Goal: Task Accomplishment & Management: Manage account settings

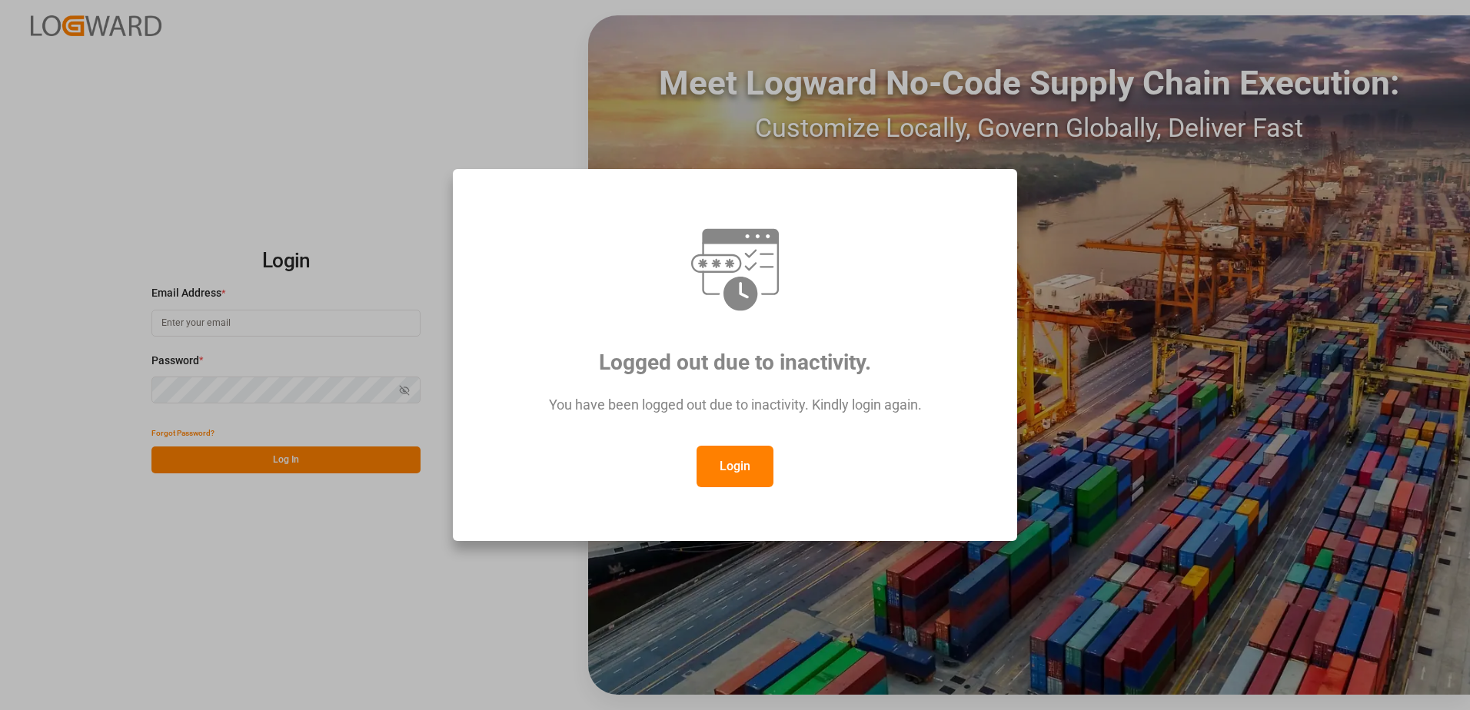
click at [714, 461] on button "Login" at bounding box center [735, 467] width 77 height 42
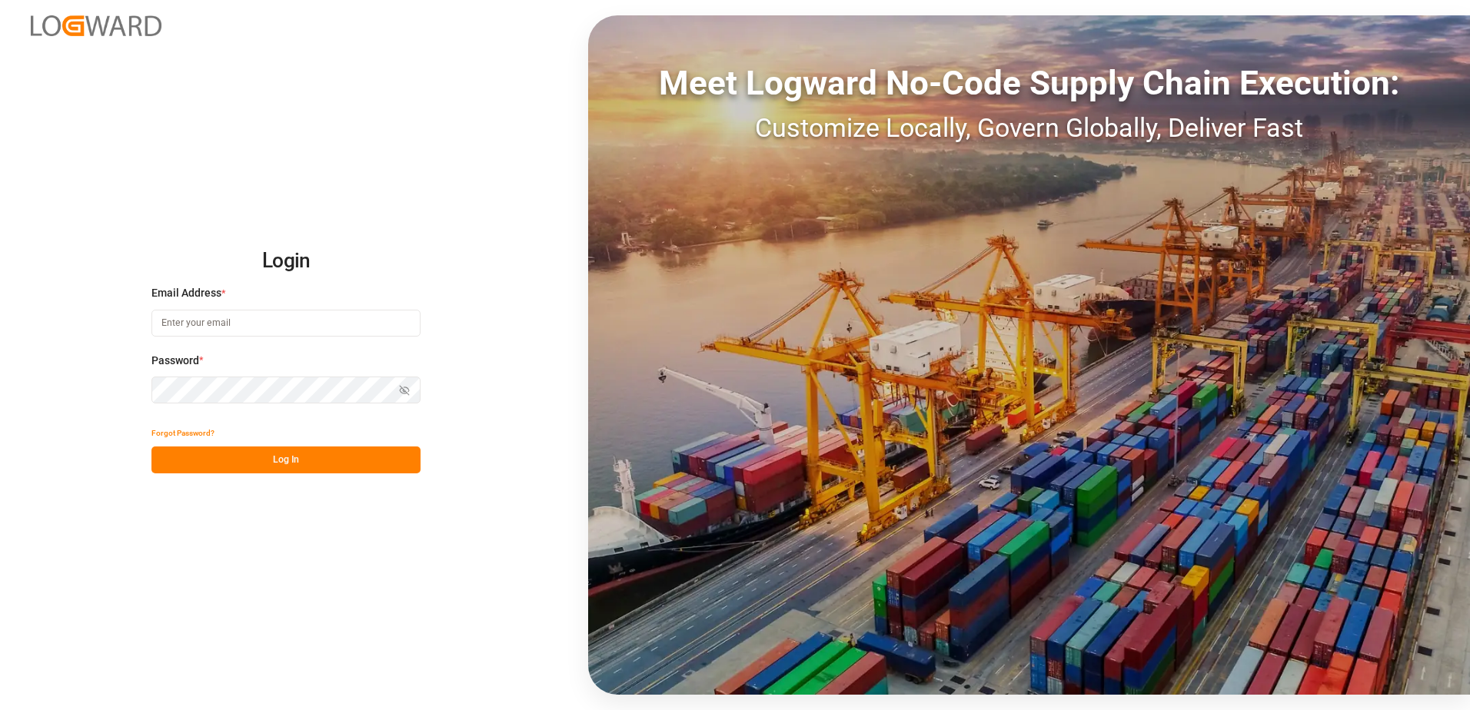
click at [205, 325] on input at bounding box center [285, 323] width 269 height 27
type input "[PERSON_NAME][EMAIL_ADDRESS][DOMAIN_NAME]"
click at [128, 389] on div "Login Email Address * [EMAIL_ADDRESS][DOMAIN_NAME] Password * Show password For…" at bounding box center [735, 355] width 1470 height 710
click at [161, 462] on button "Log In" at bounding box center [285, 460] width 269 height 27
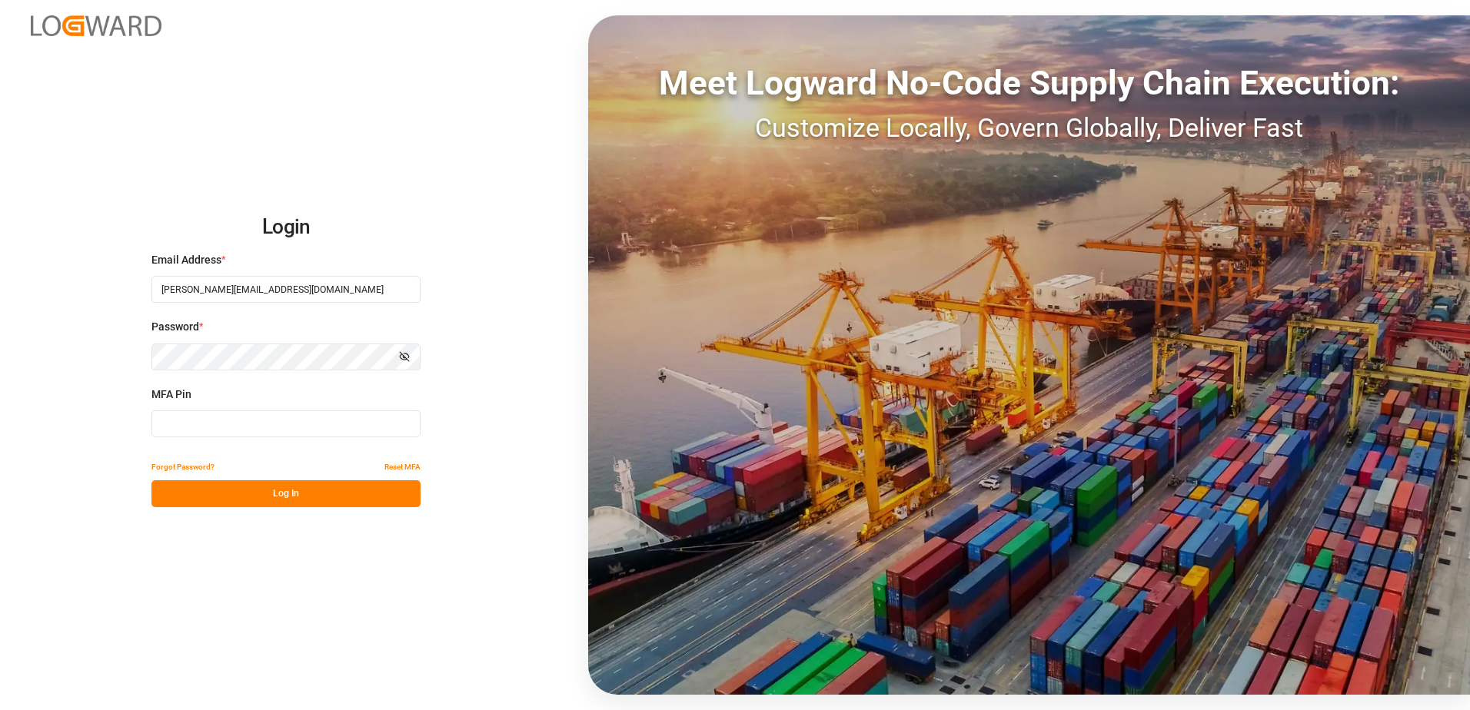
click at [196, 434] on input at bounding box center [285, 424] width 269 height 27
type input "218286"
click at [258, 491] on button "Log In" at bounding box center [285, 494] width 269 height 27
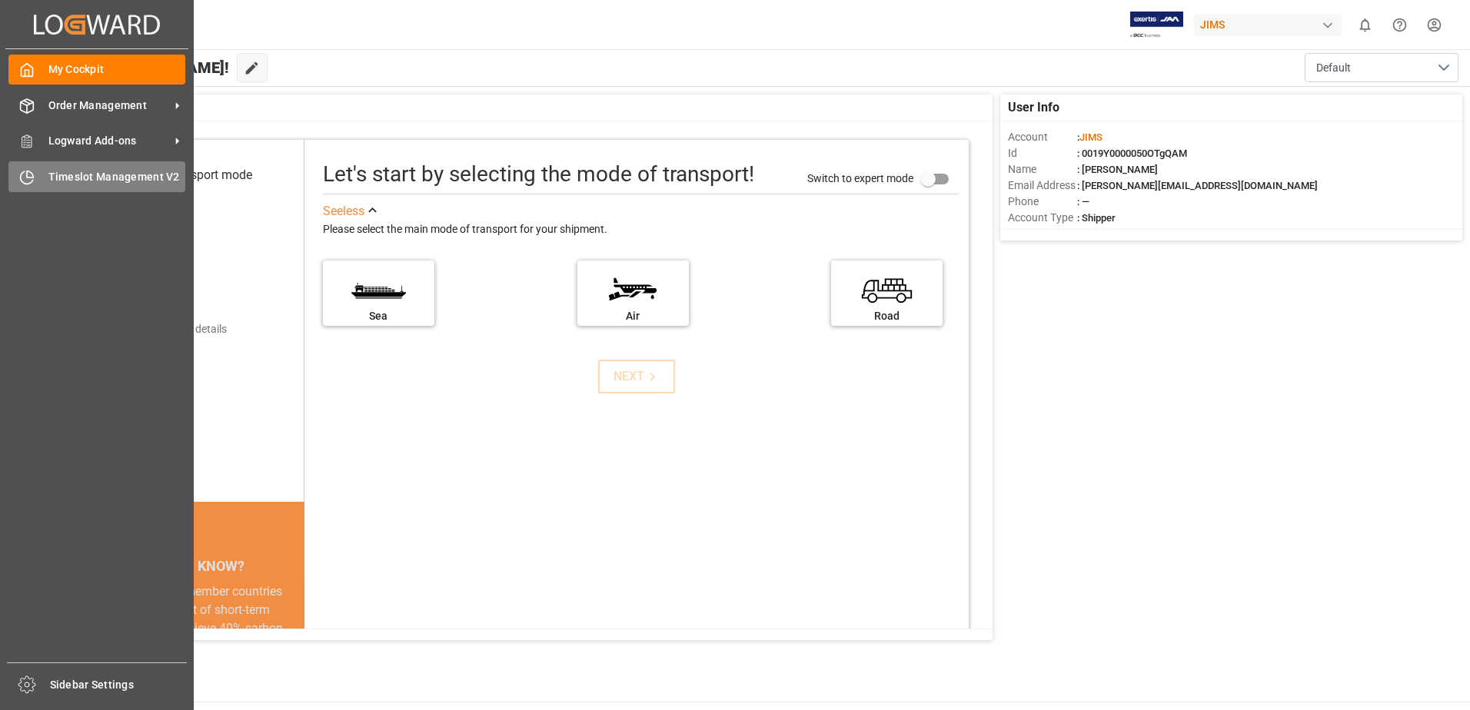
click at [48, 175] on span "Timeslot Management V2" at bounding box center [117, 177] width 138 height 16
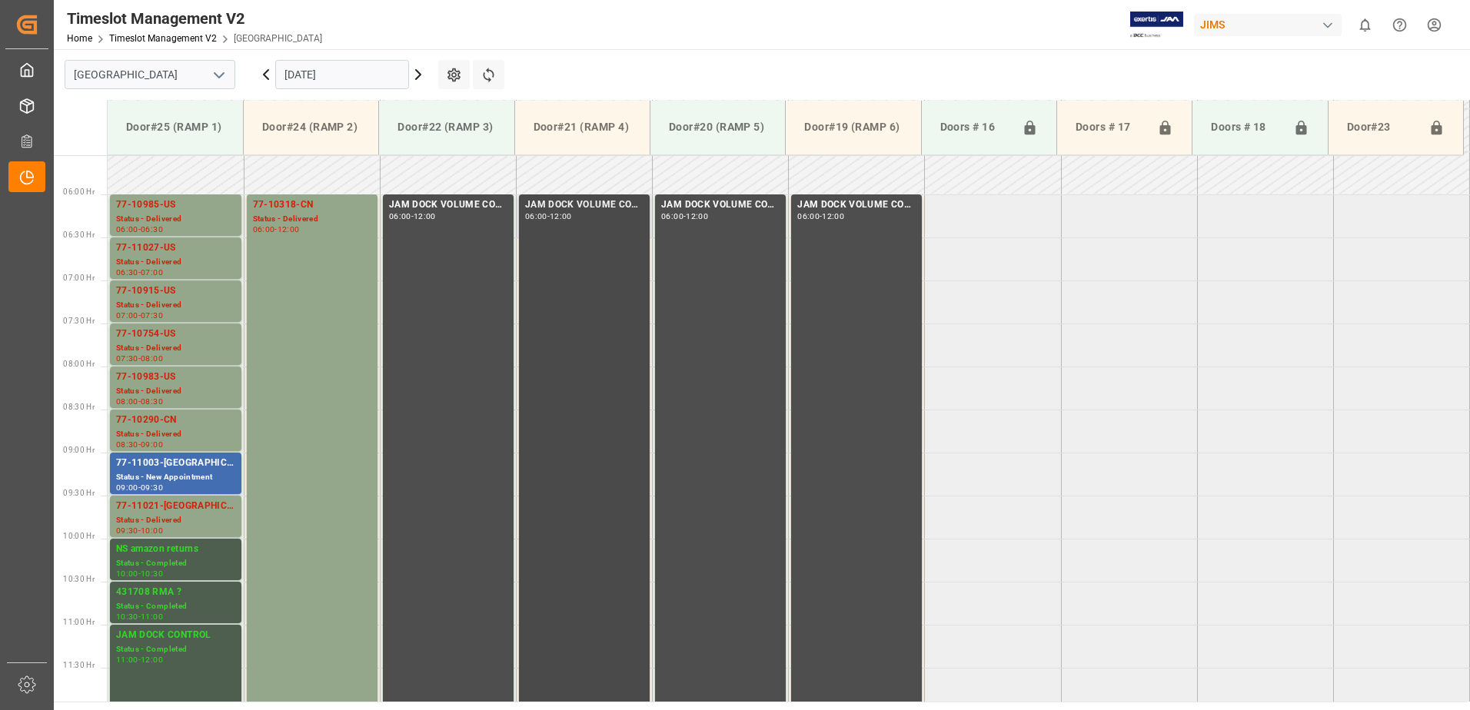
scroll to position [477, 0]
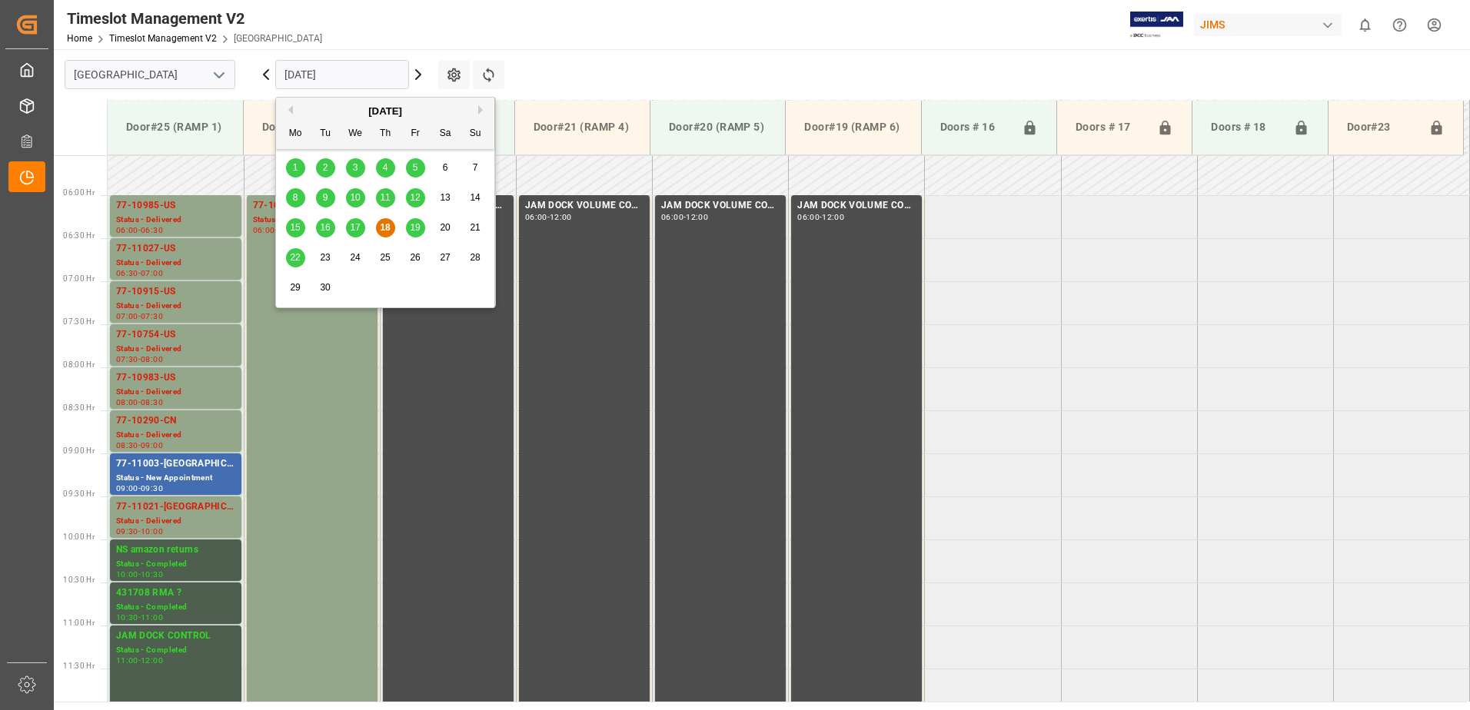
click at [382, 75] on input "[DATE]" at bounding box center [342, 74] width 134 height 29
click at [413, 228] on span "19" at bounding box center [415, 227] width 10 height 11
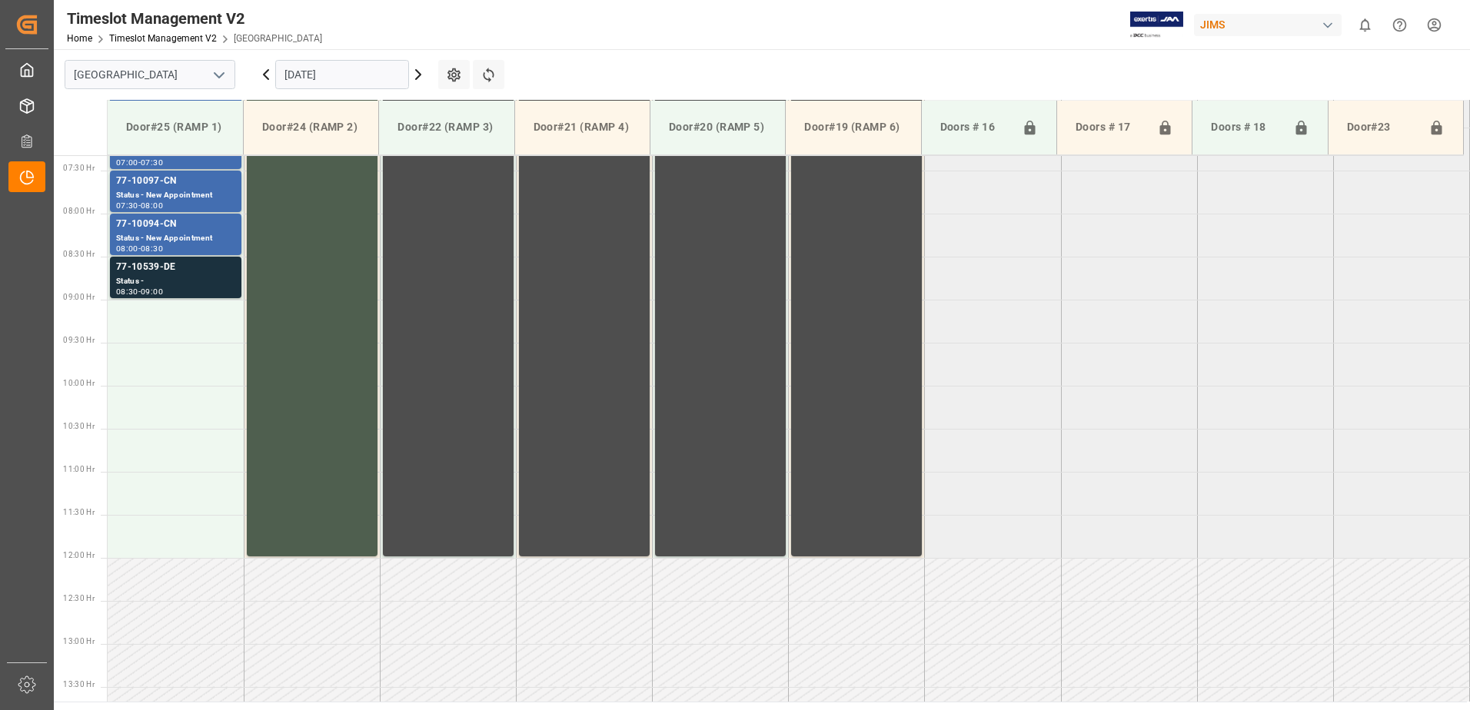
scroll to position [554, 0]
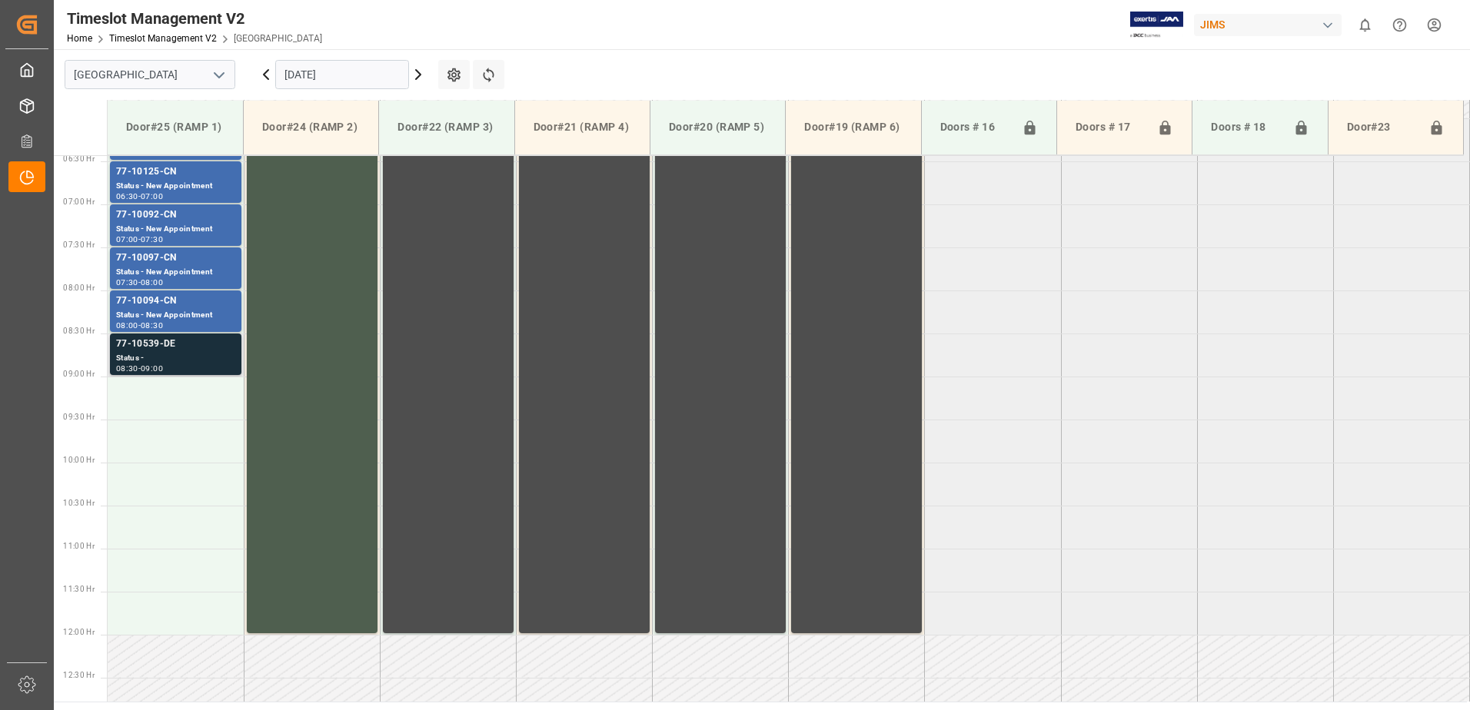
click at [155, 353] on div "Status -" at bounding box center [175, 358] width 119 height 13
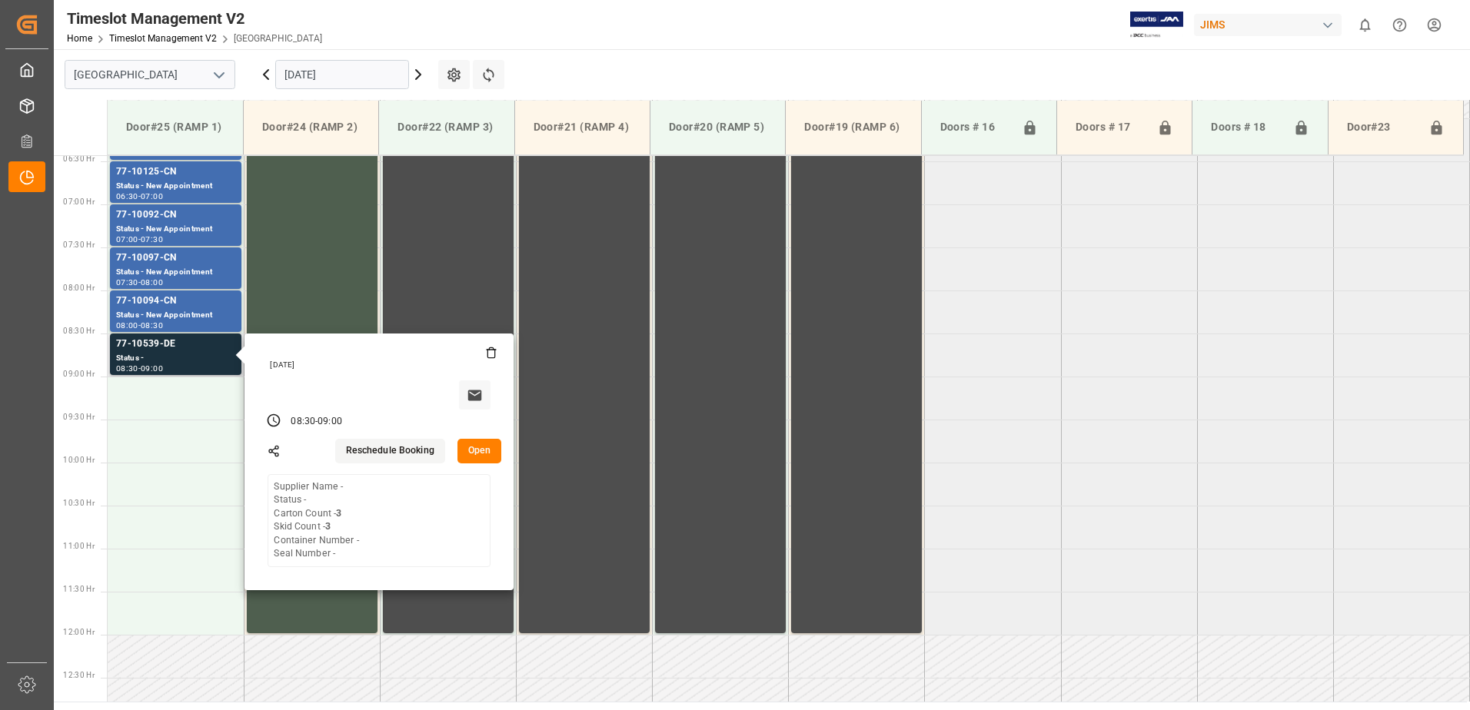
click at [487, 450] on button "Open" at bounding box center [480, 451] width 45 height 25
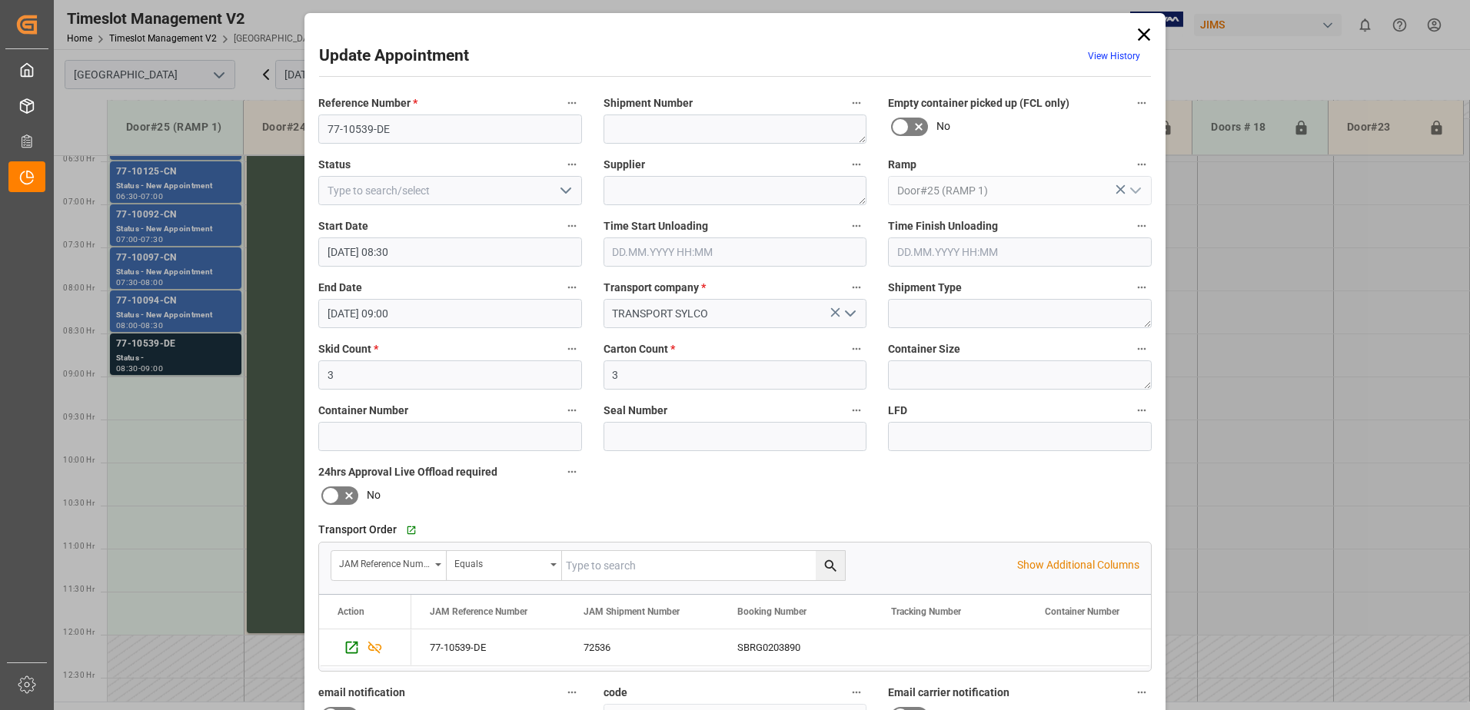
click at [621, 566] on input "text" at bounding box center [703, 565] width 283 height 29
type input "77-10539-de"
click at [824, 566] on icon "search button" at bounding box center [830, 566] width 12 height 12
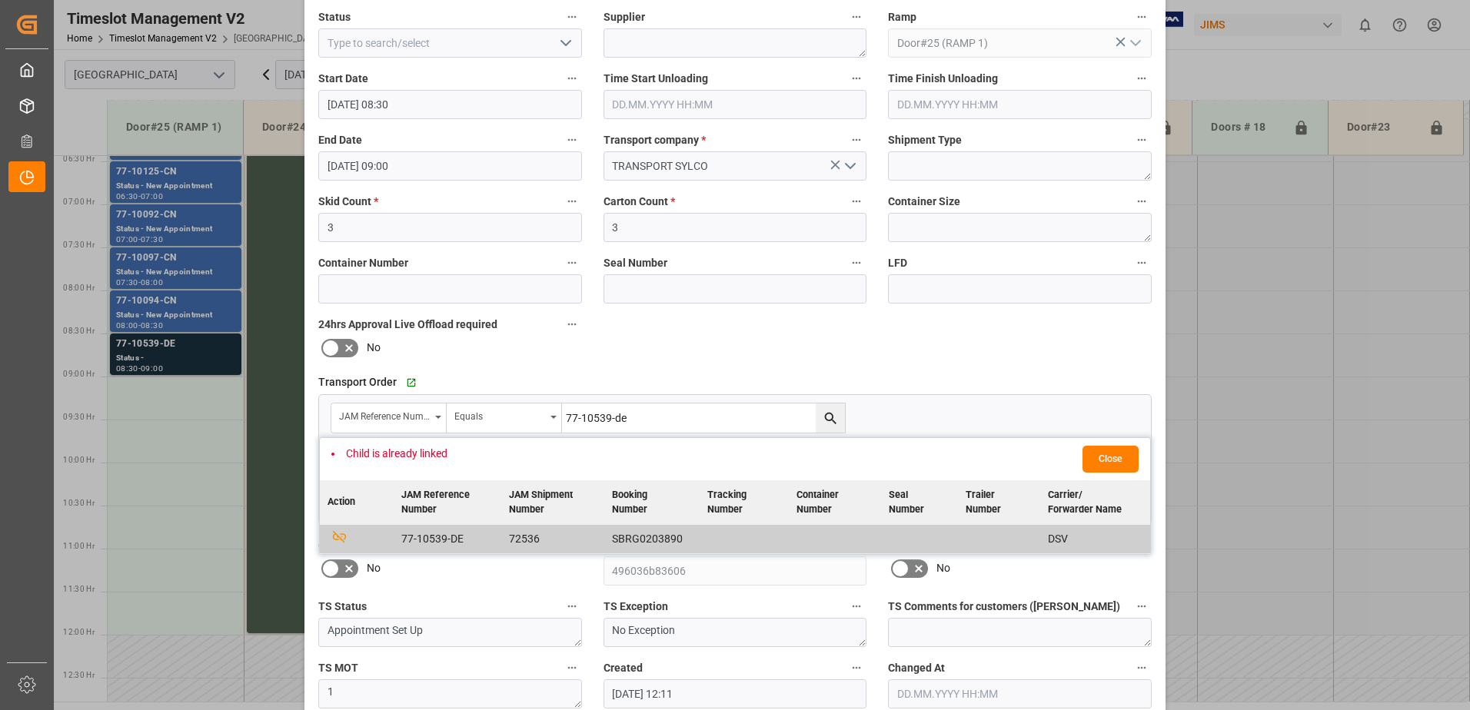
scroll to position [154, 0]
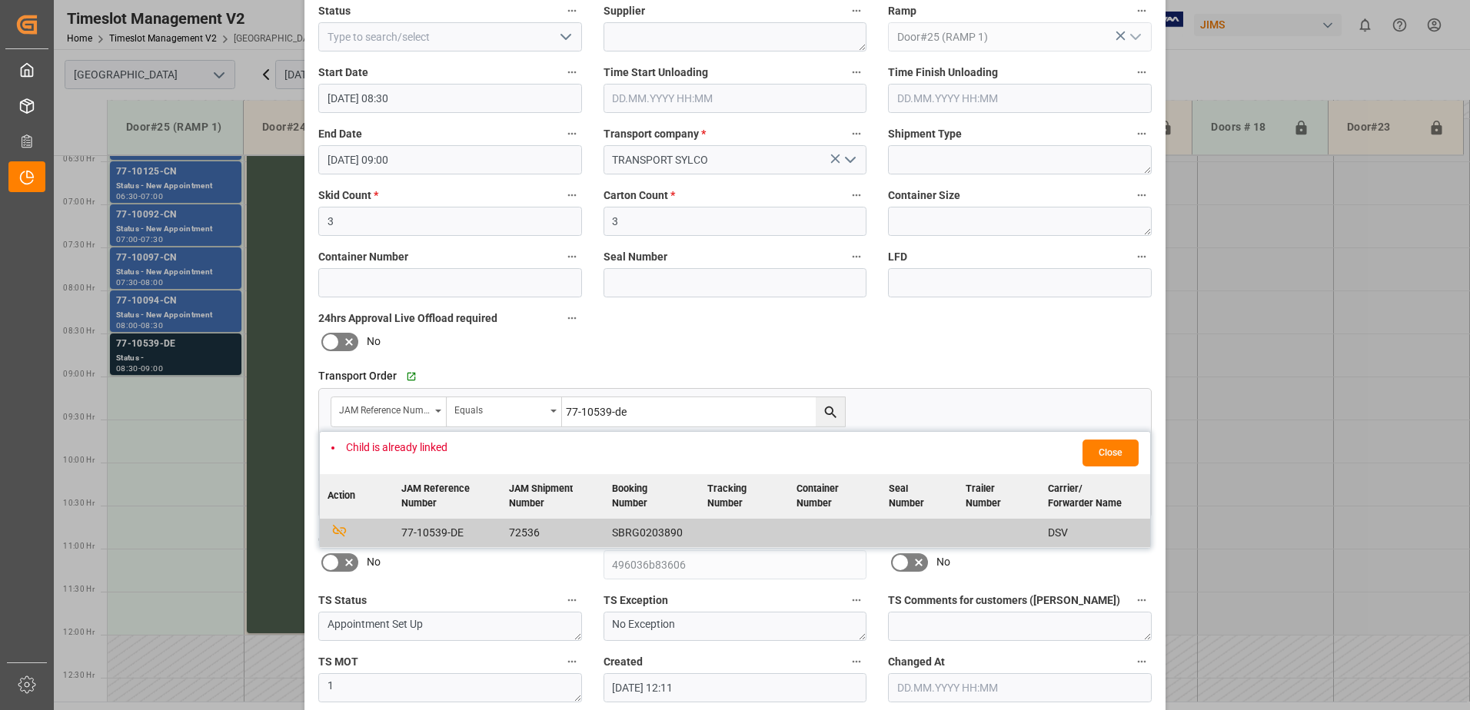
click at [1118, 448] on button "Close" at bounding box center [1111, 453] width 56 height 27
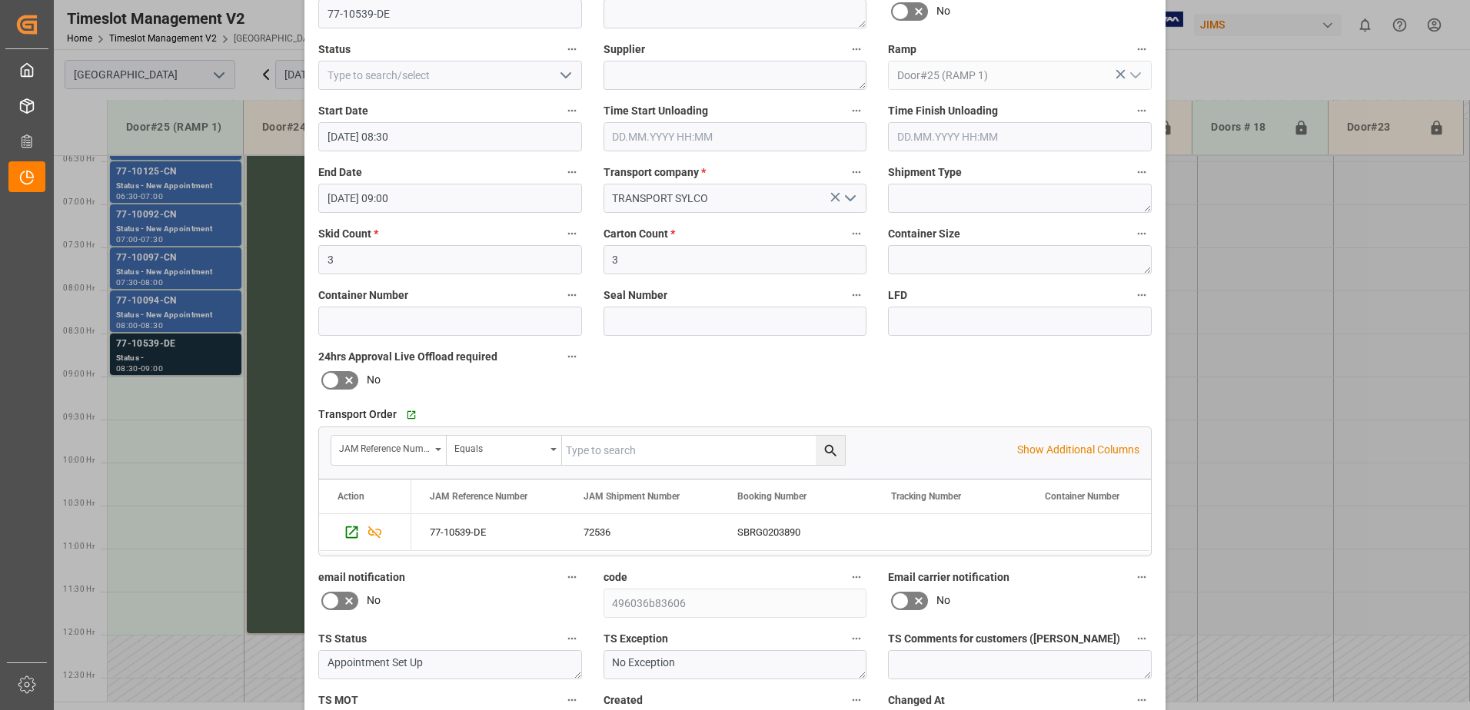
scroll to position [0, 0]
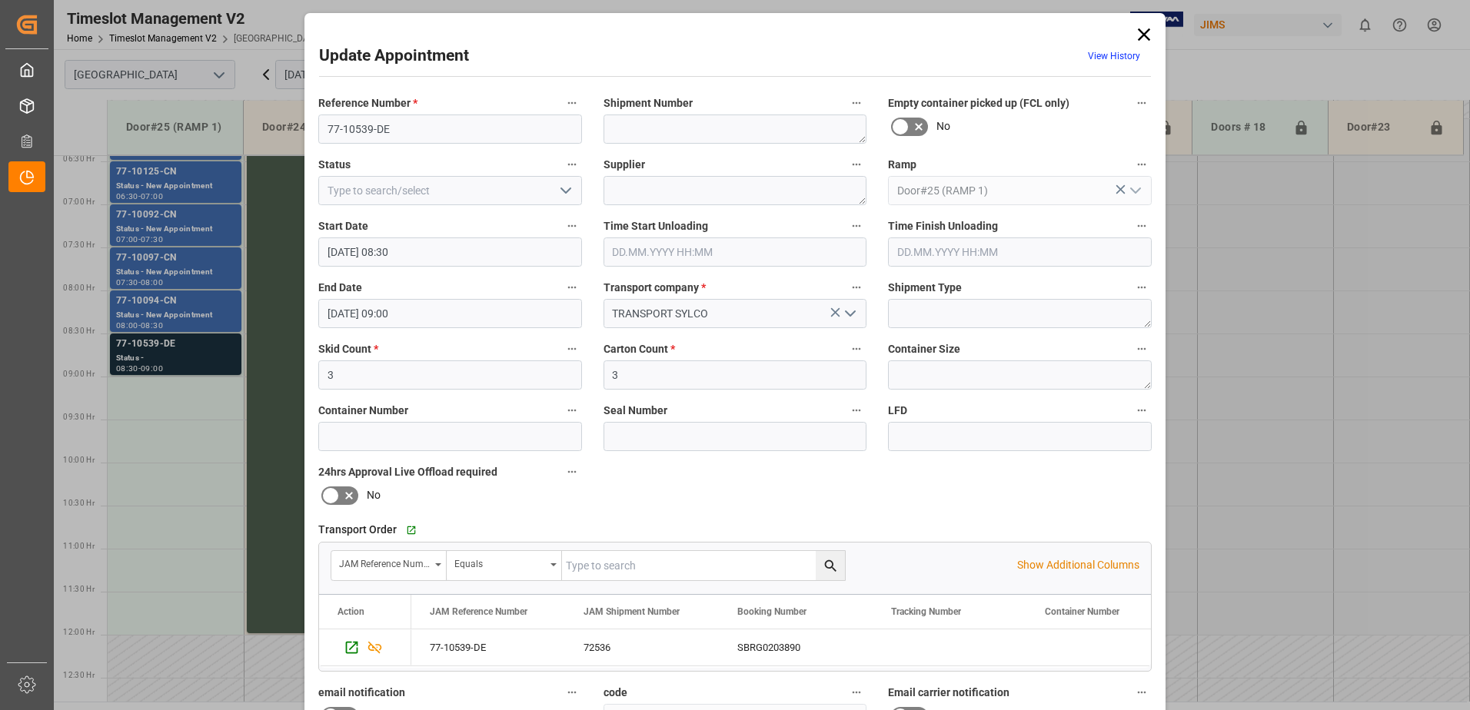
click at [1142, 35] on icon at bounding box center [1144, 34] width 12 height 12
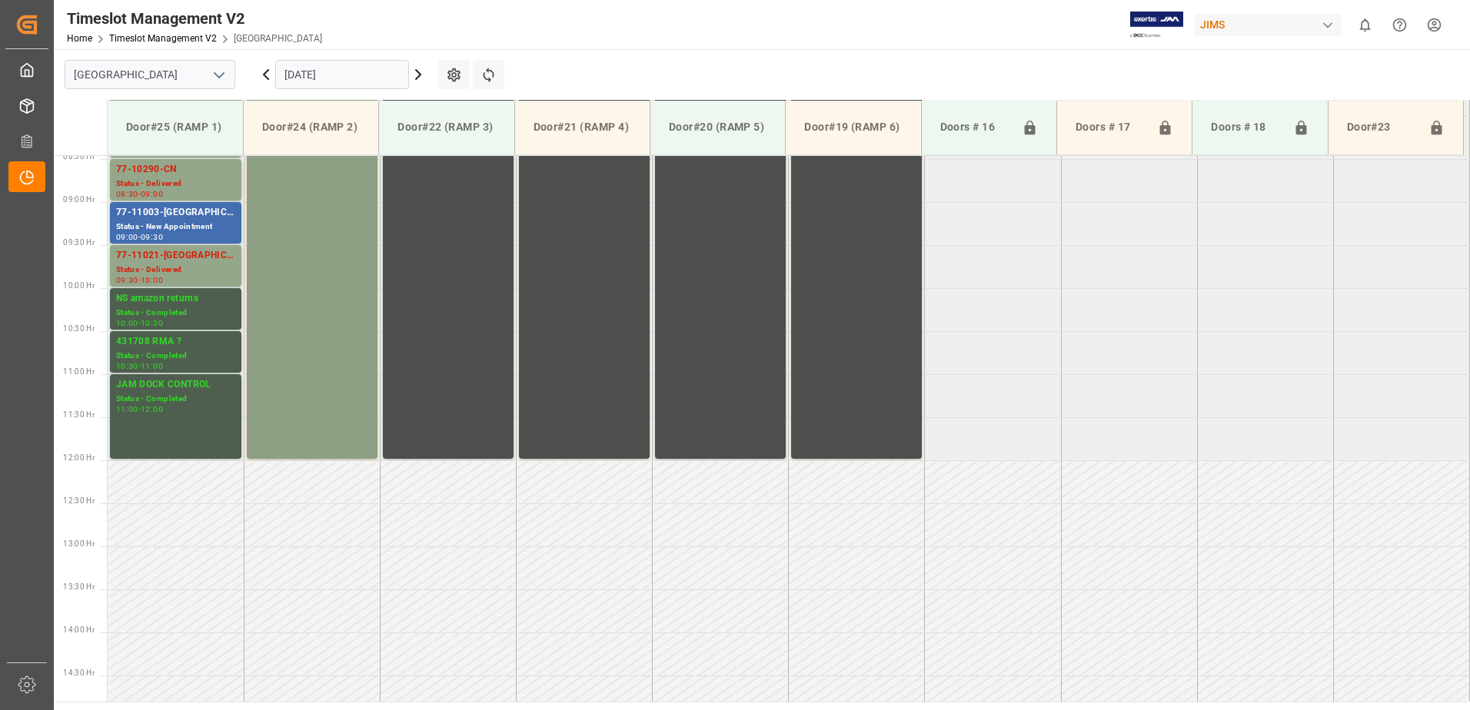
scroll to position [707, 0]
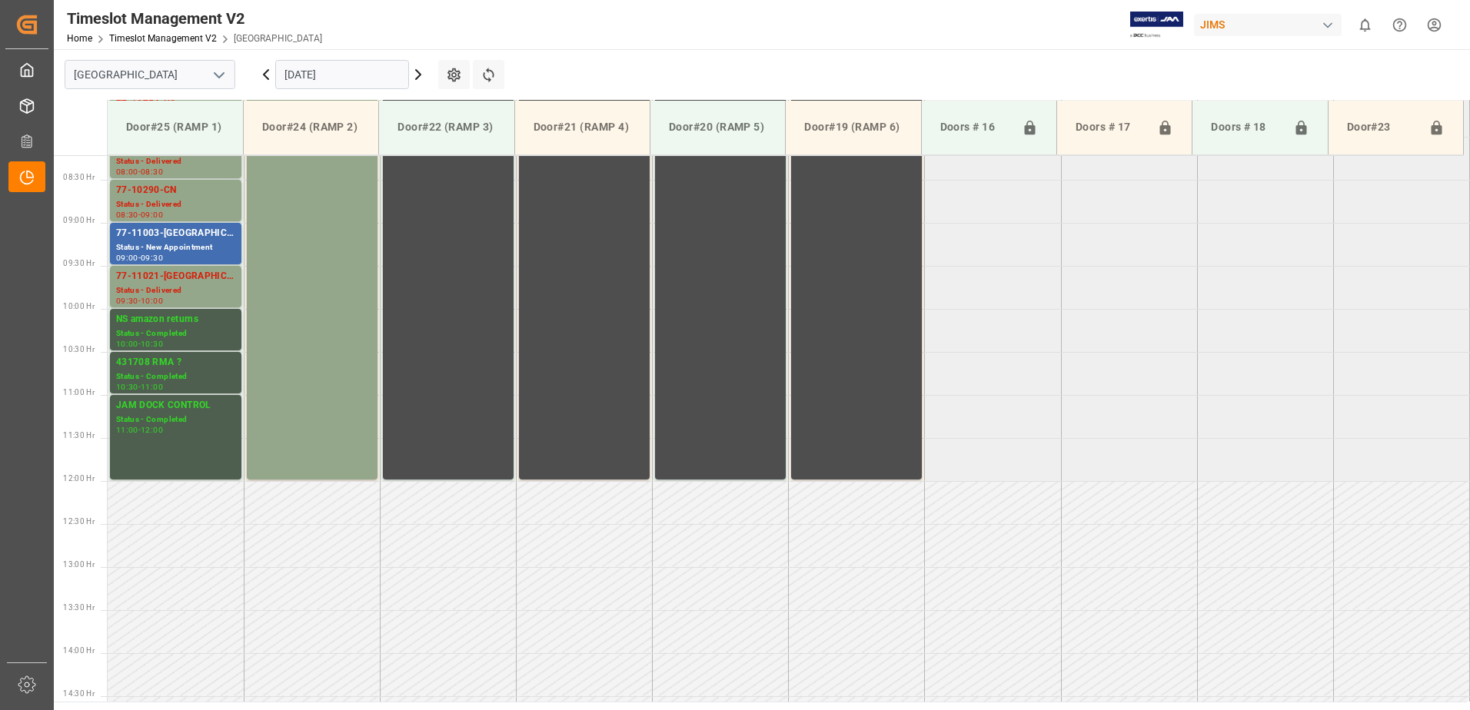
click at [417, 72] on icon at bounding box center [418, 74] width 18 height 18
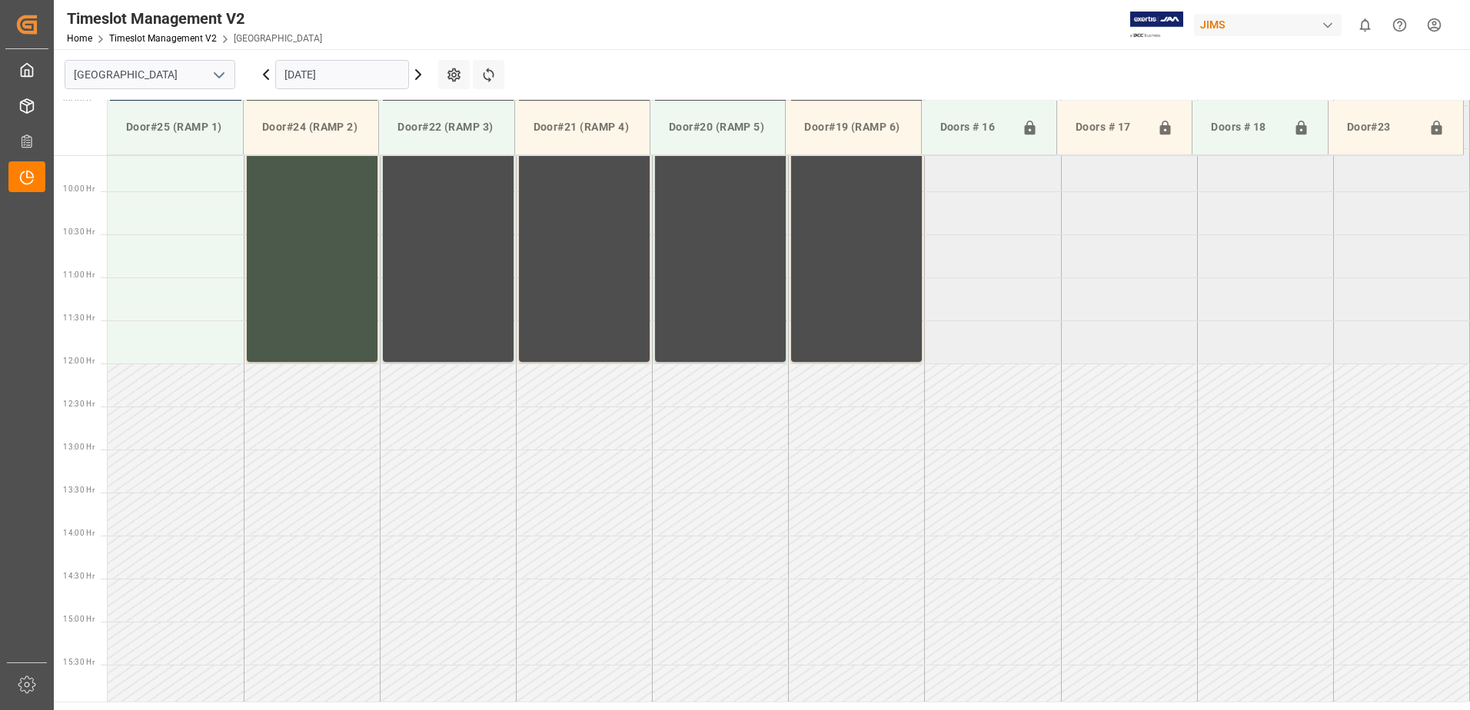
scroll to position [554, 0]
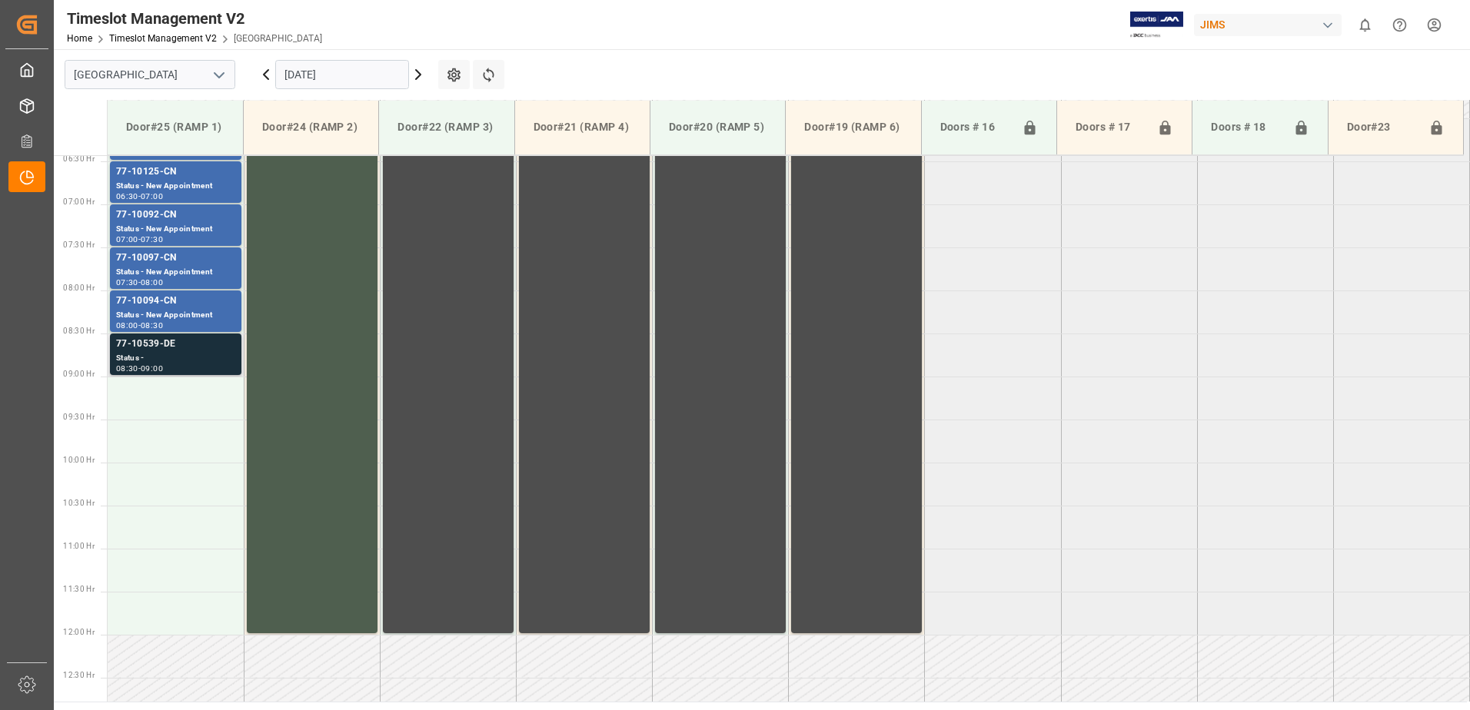
click at [172, 347] on div "77-10539-DE" at bounding box center [175, 344] width 119 height 15
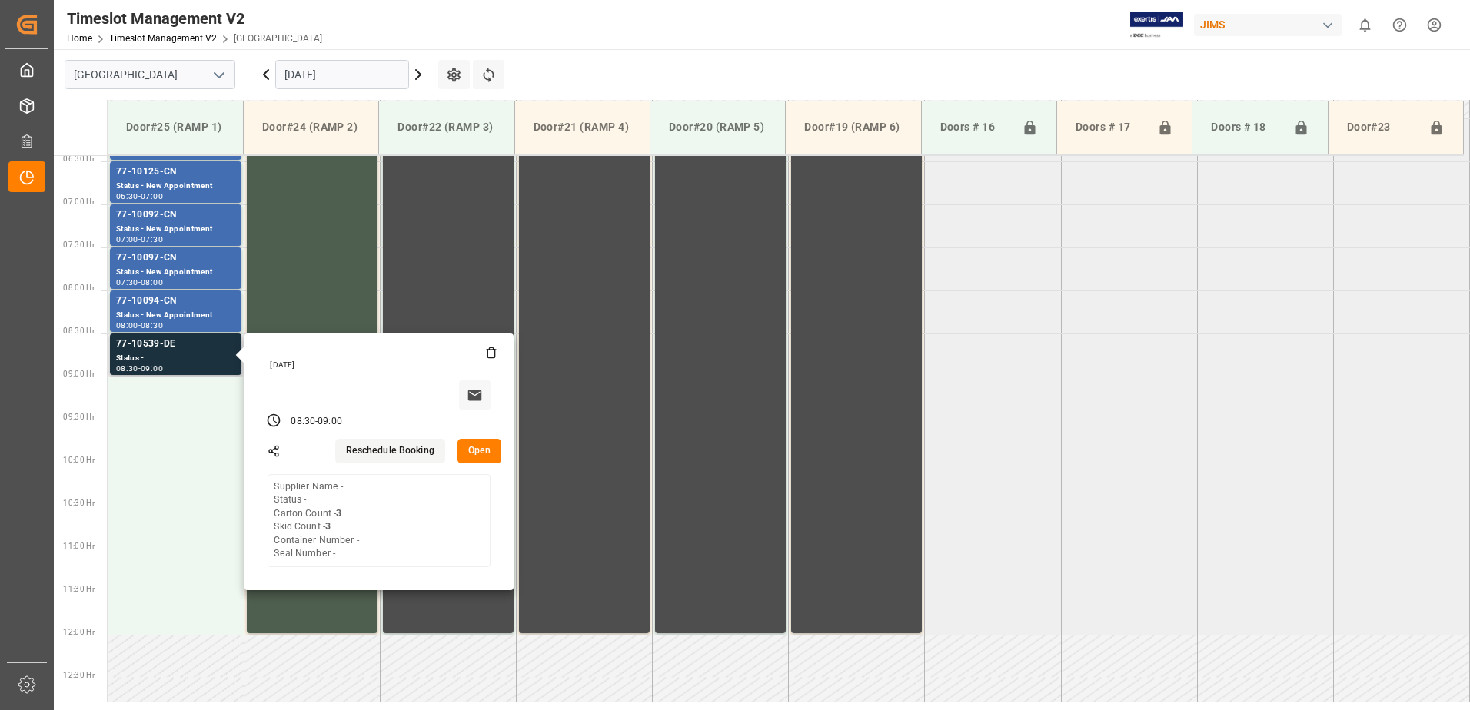
click at [483, 452] on button "Open" at bounding box center [480, 451] width 45 height 25
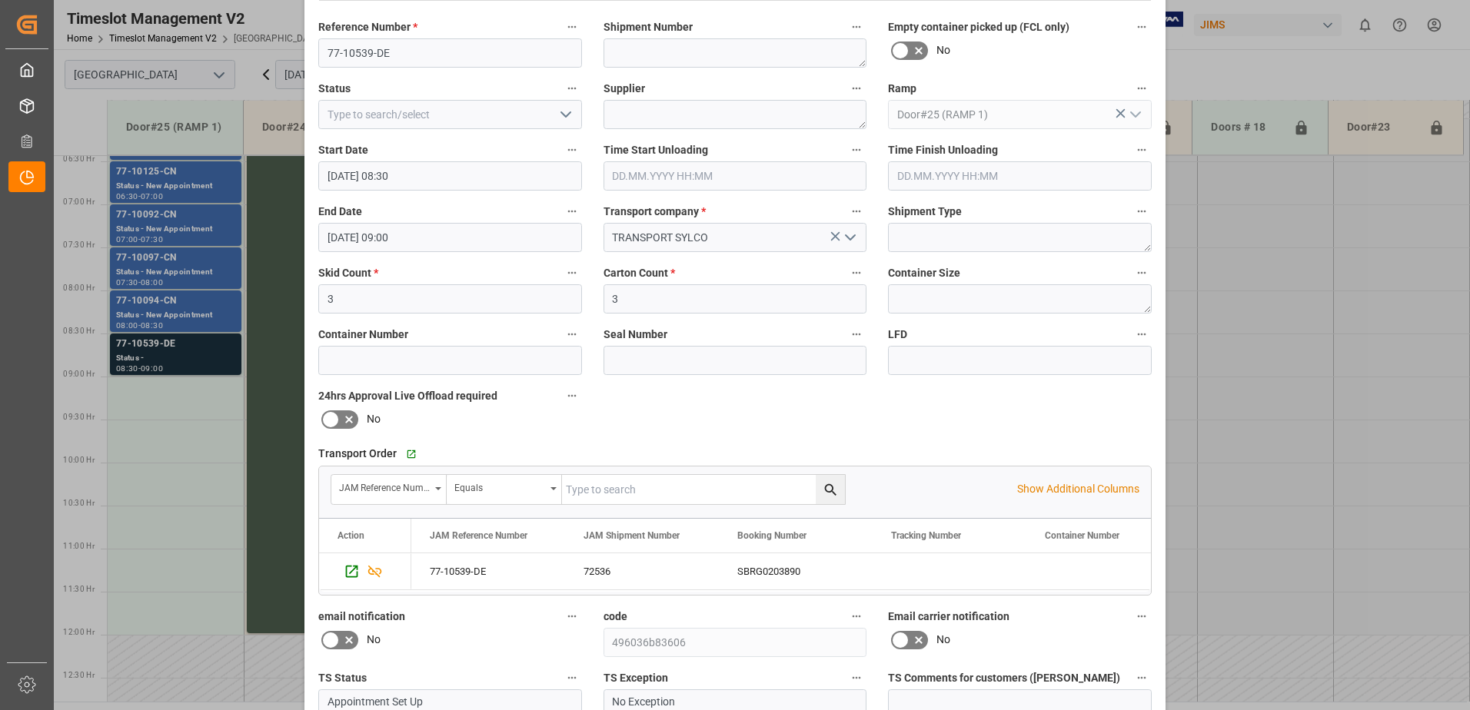
scroll to position [77, 0]
click at [561, 113] on icon "open menu" at bounding box center [566, 114] width 18 height 18
click at [445, 252] on div "New Appointment" at bounding box center [450, 252] width 262 height 35
type input "New Appointment"
click at [656, 52] on textarea at bounding box center [736, 52] width 264 height 29
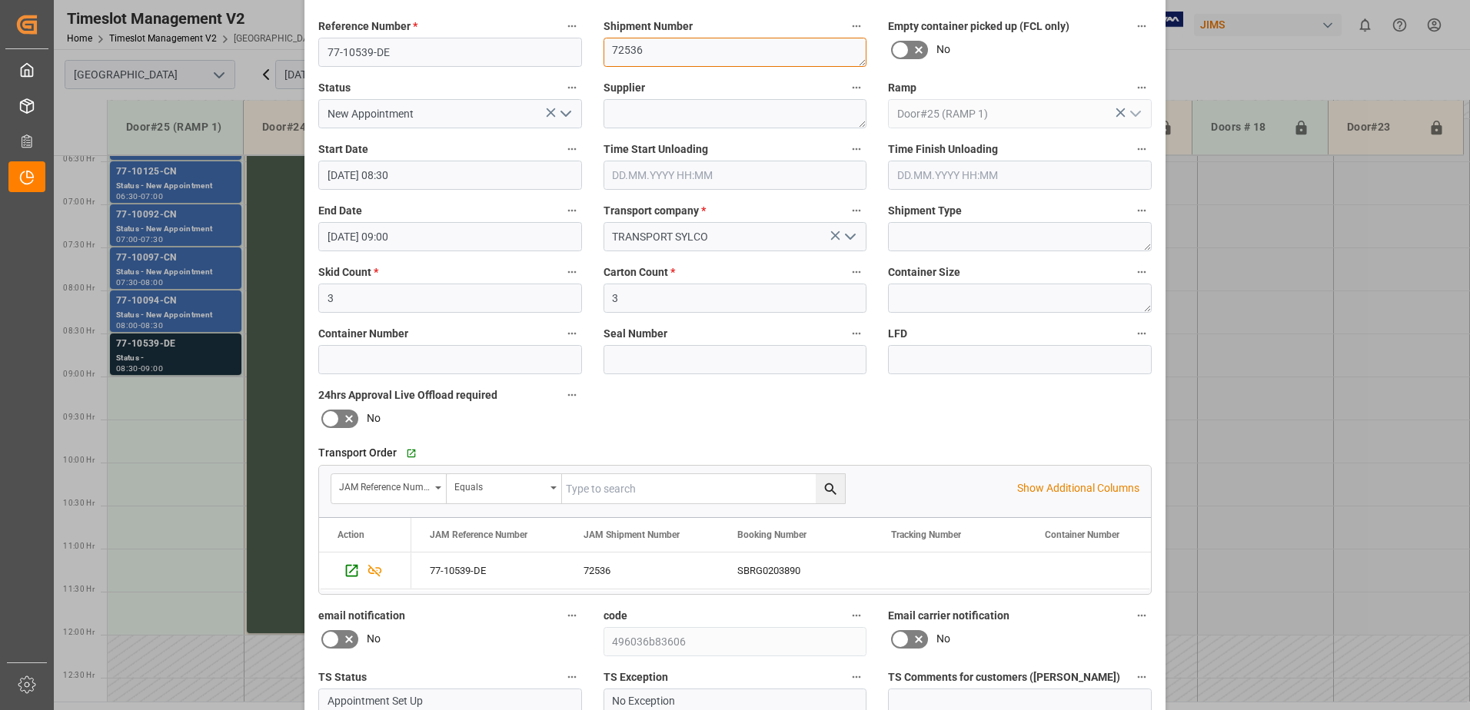
type textarea "72536"
click at [635, 115] on textarea at bounding box center [736, 113] width 264 height 29
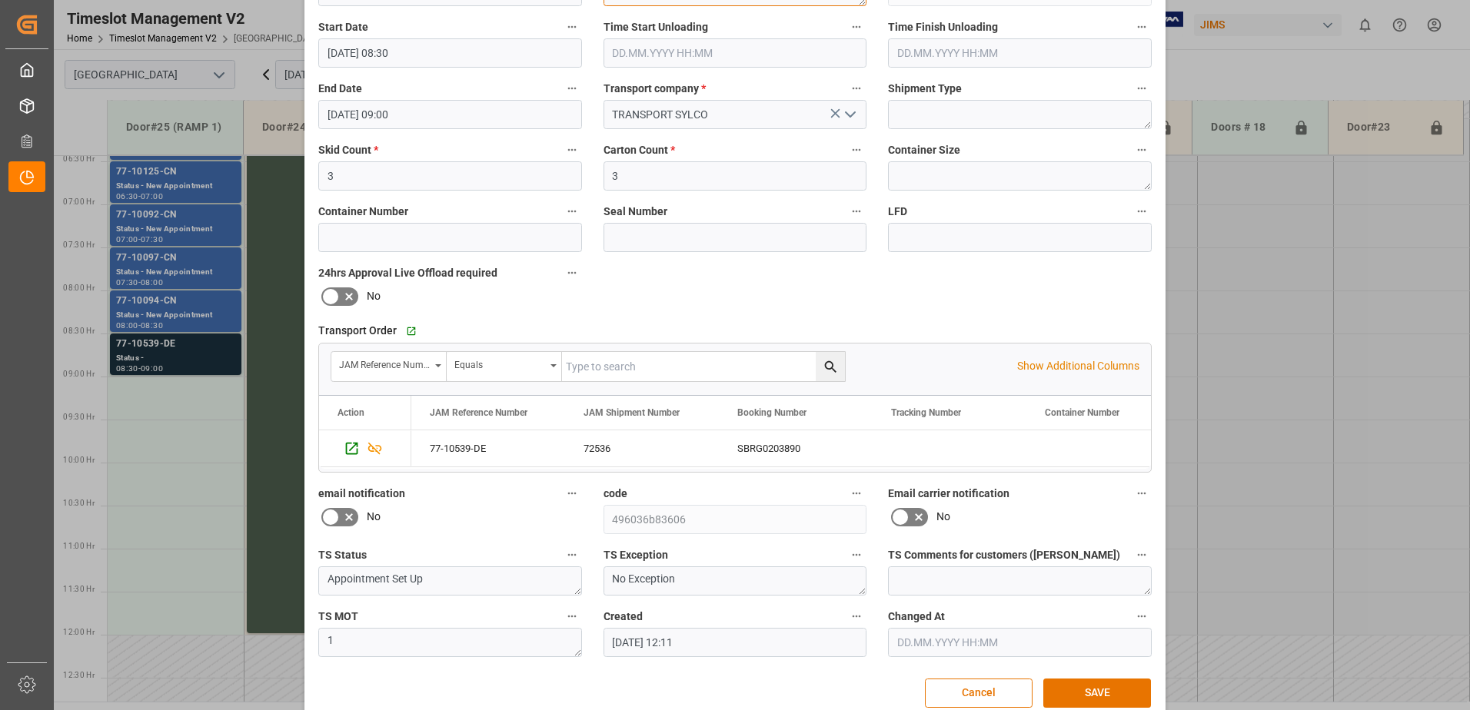
scroll to position [225, 0]
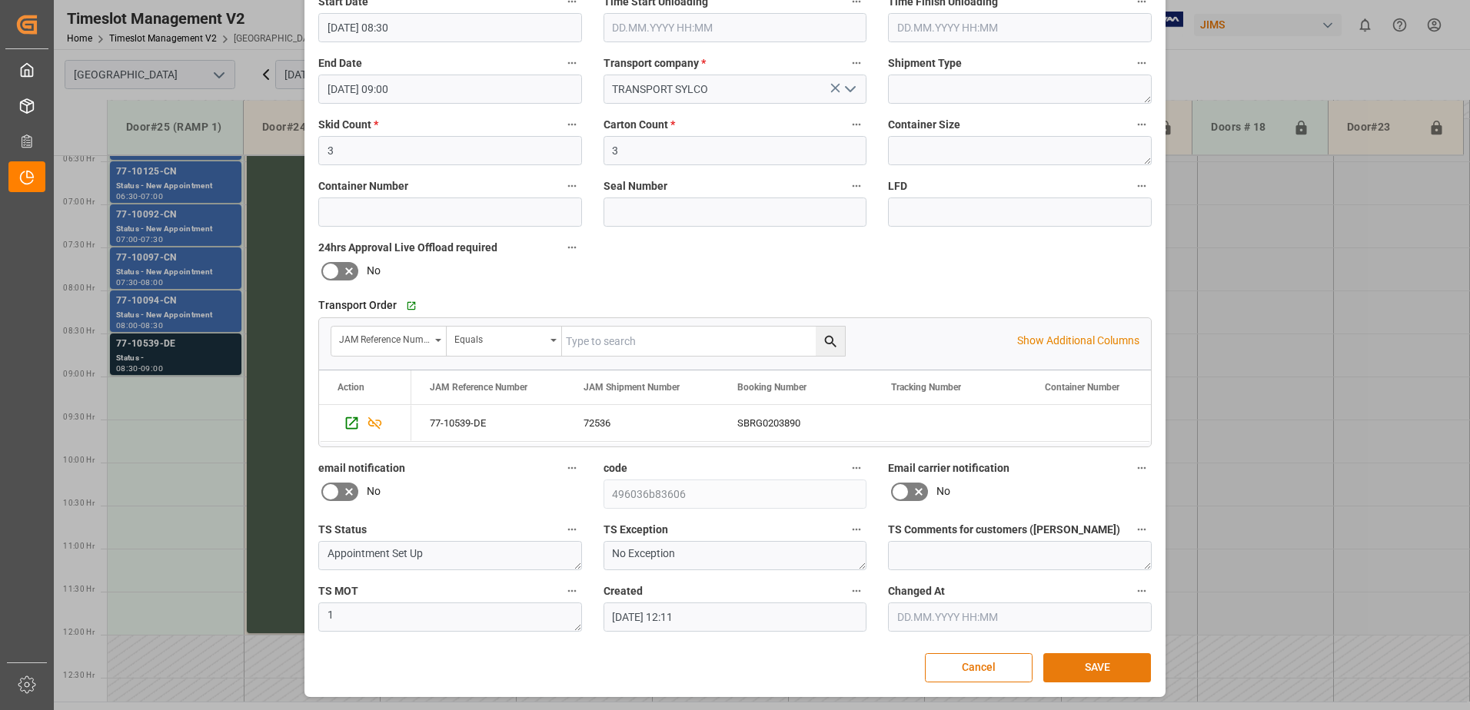
type textarea "HAGE MUSIKVERLAG IN02(28)"
click at [1094, 671] on button "SAVE" at bounding box center [1097, 668] width 108 height 29
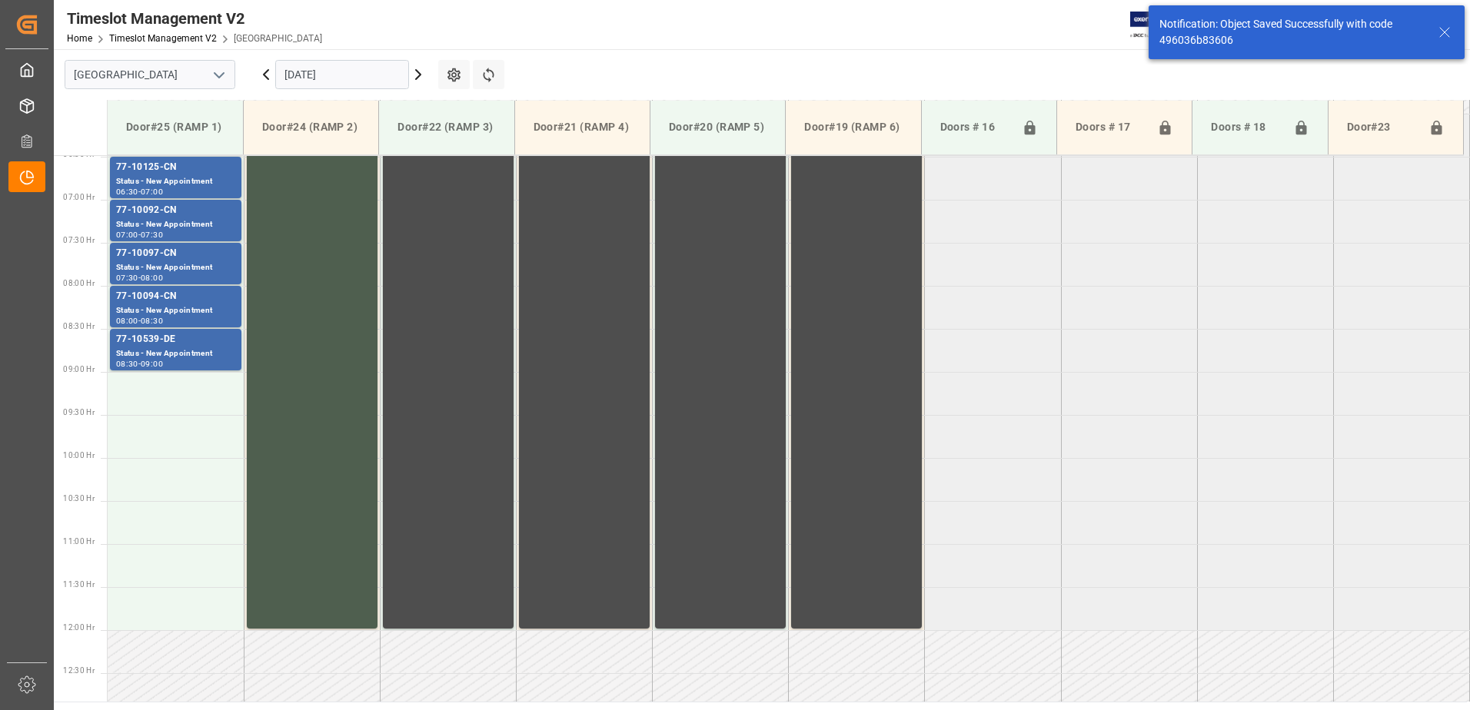
scroll to position [594, 0]
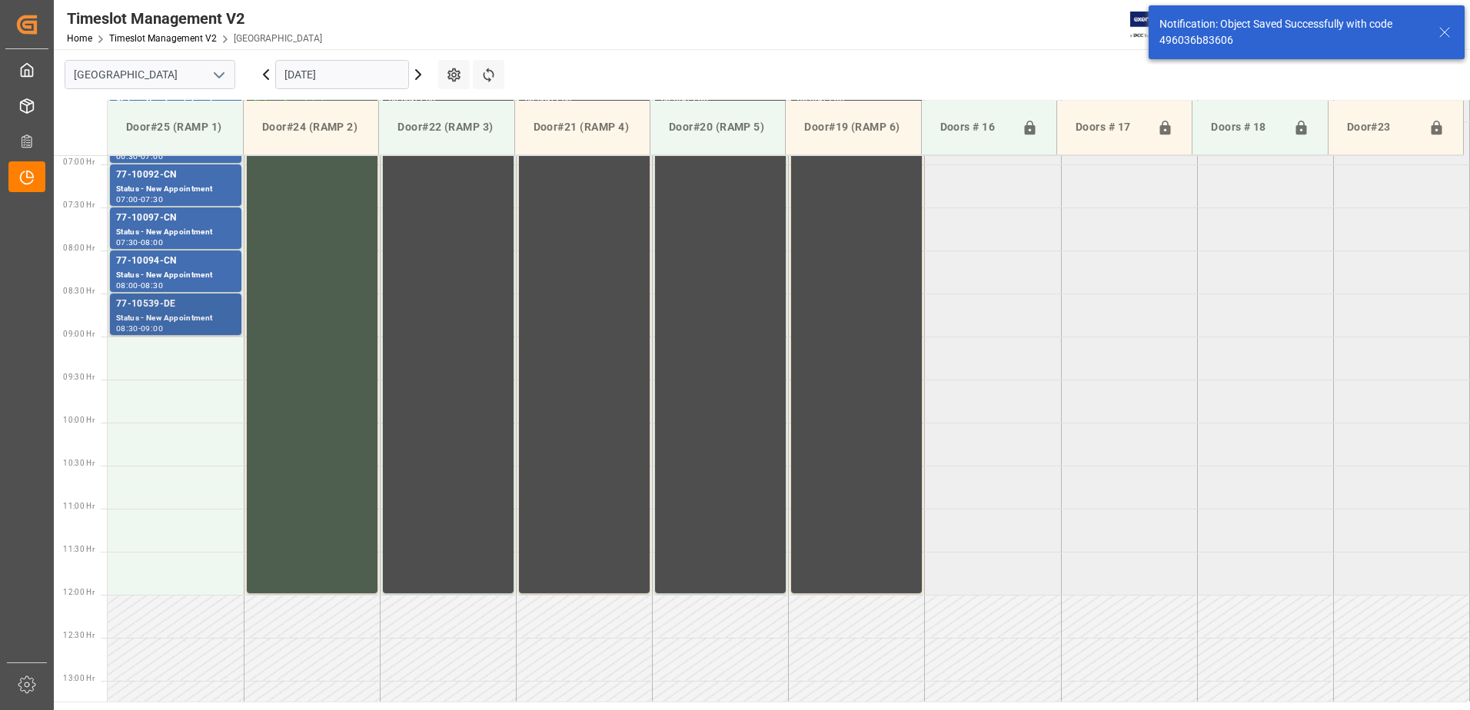
click at [153, 317] on div "Status - New Appointment" at bounding box center [175, 318] width 119 height 13
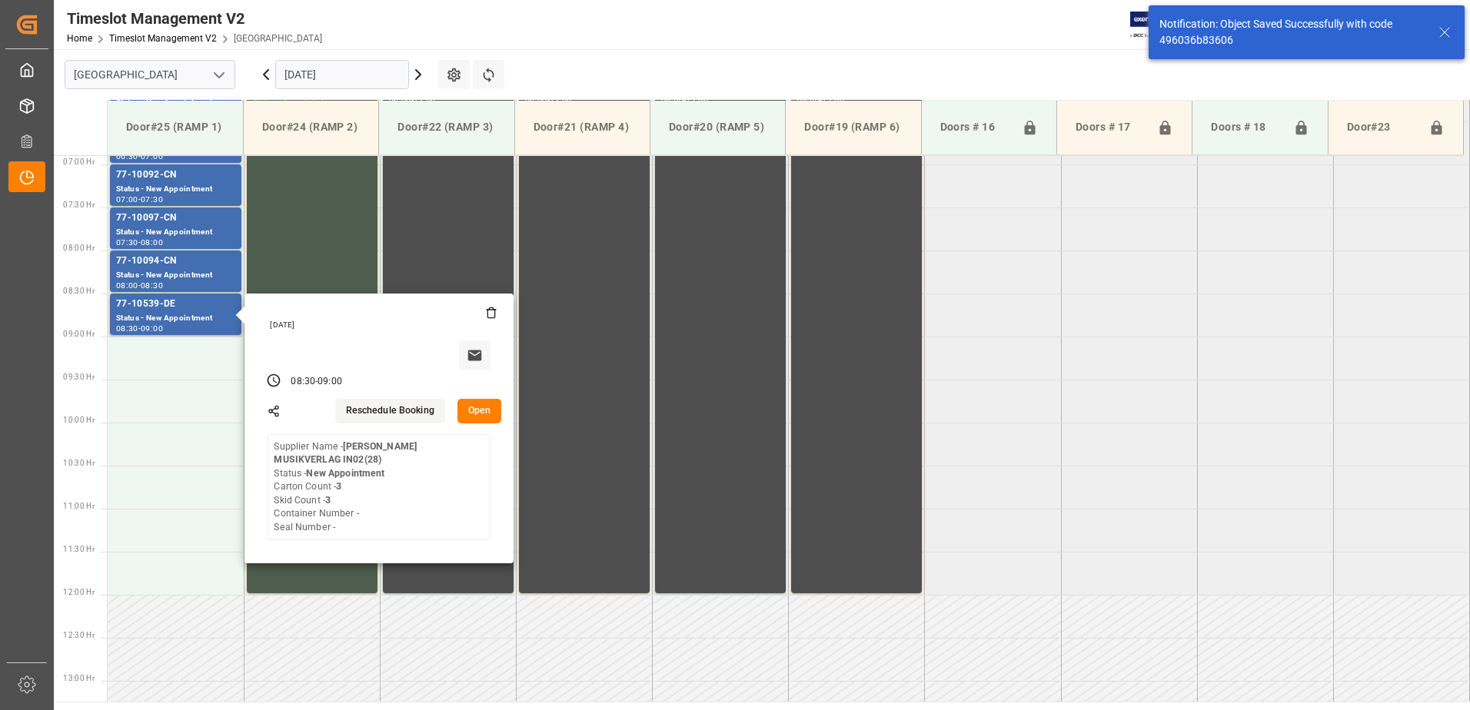
click at [478, 411] on button "Open" at bounding box center [480, 411] width 45 height 25
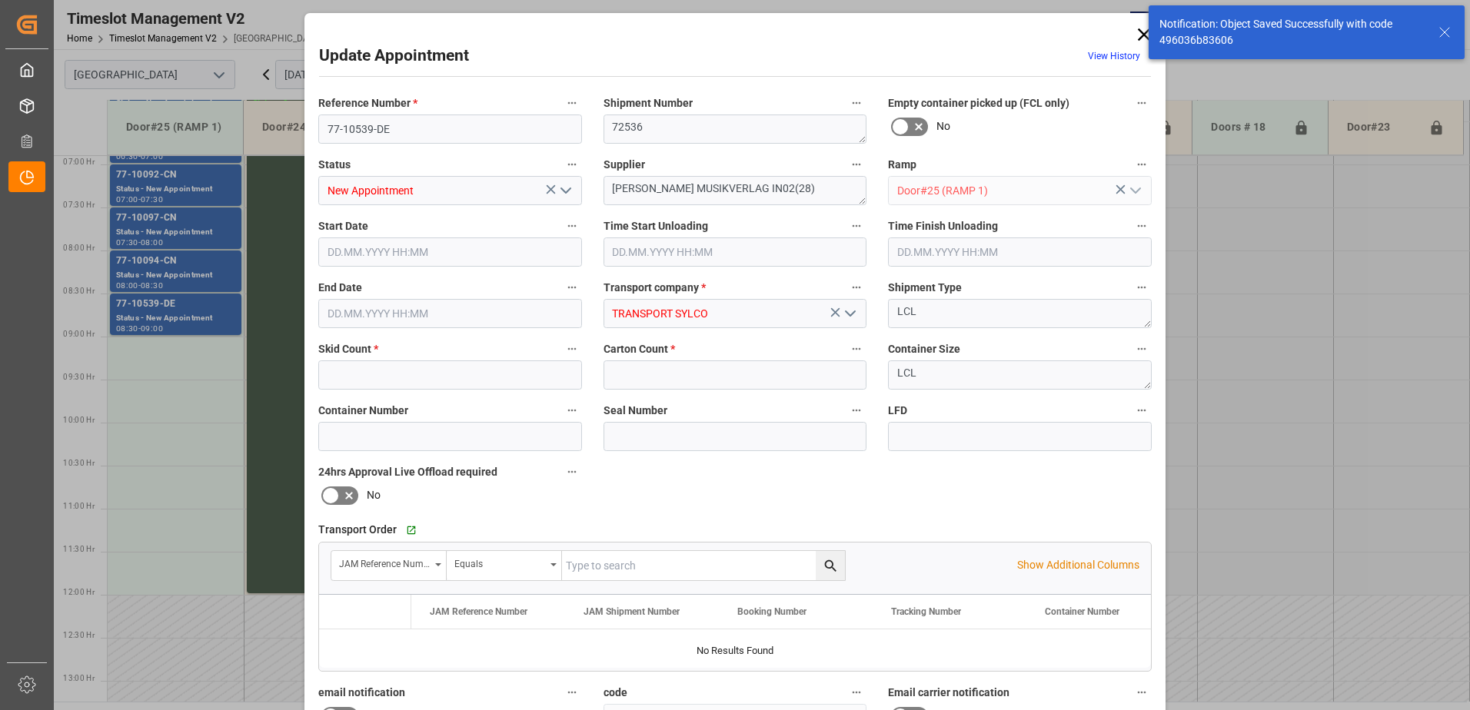
type input "3"
type input "[DATE] 08:30"
type input "[DATE] 09:00"
type input "[DATE] 12:11"
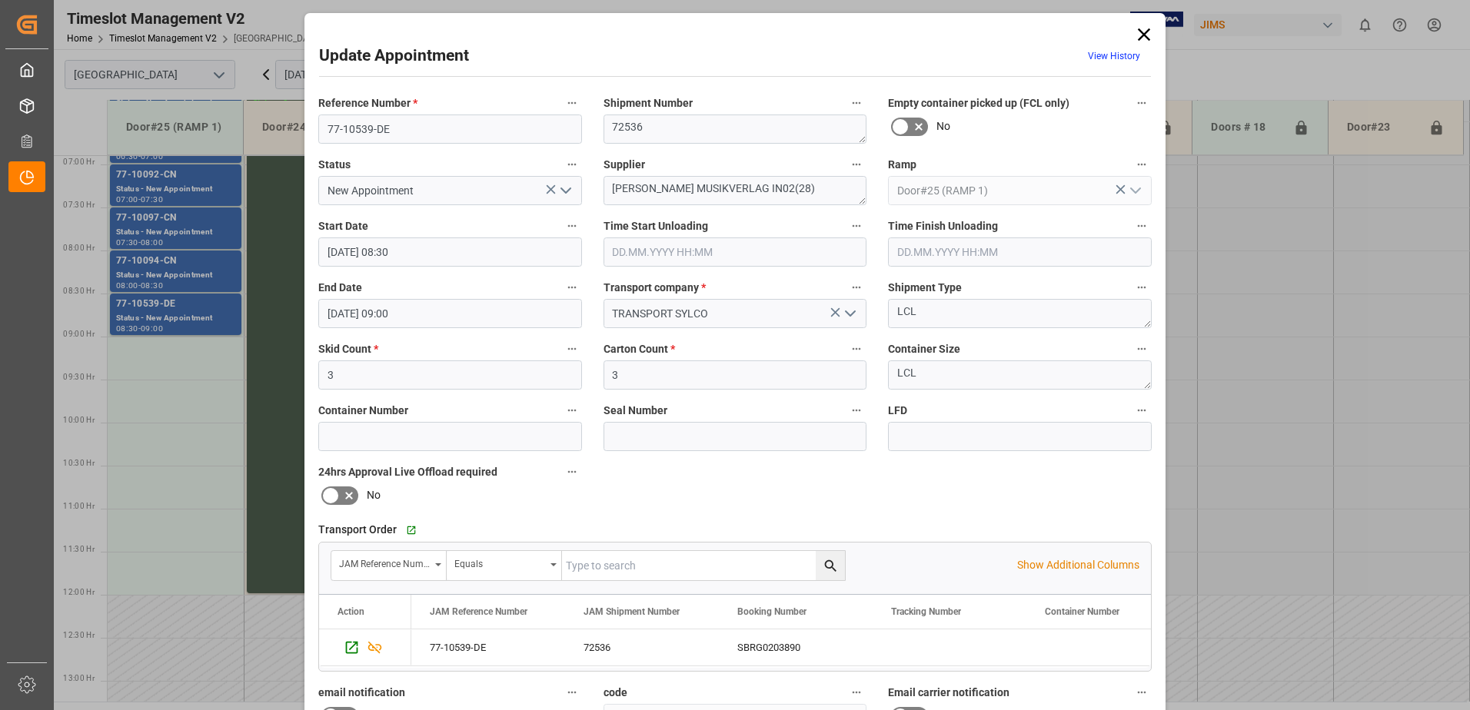
click at [1143, 35] on icon at bounding box center [1144, 34] width 12 height 12
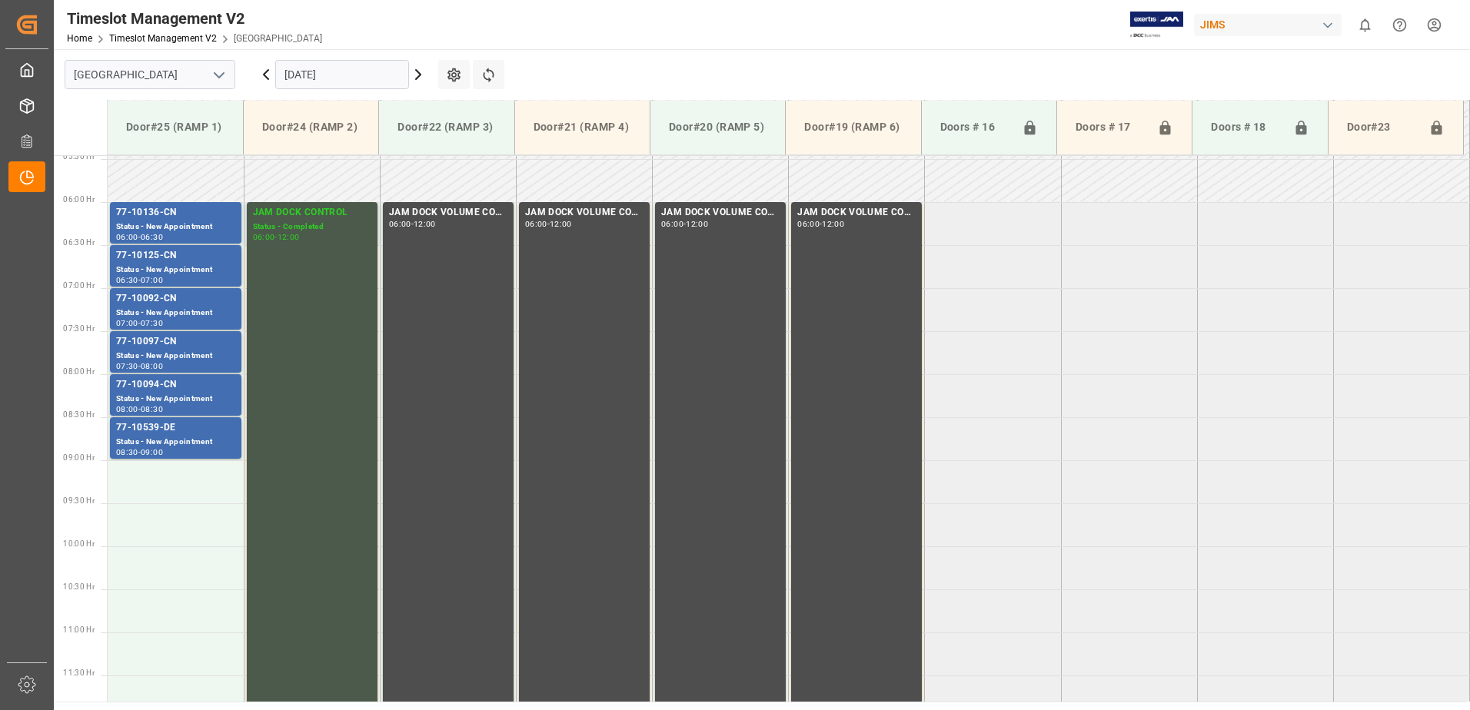
scroll to position [440, 0]
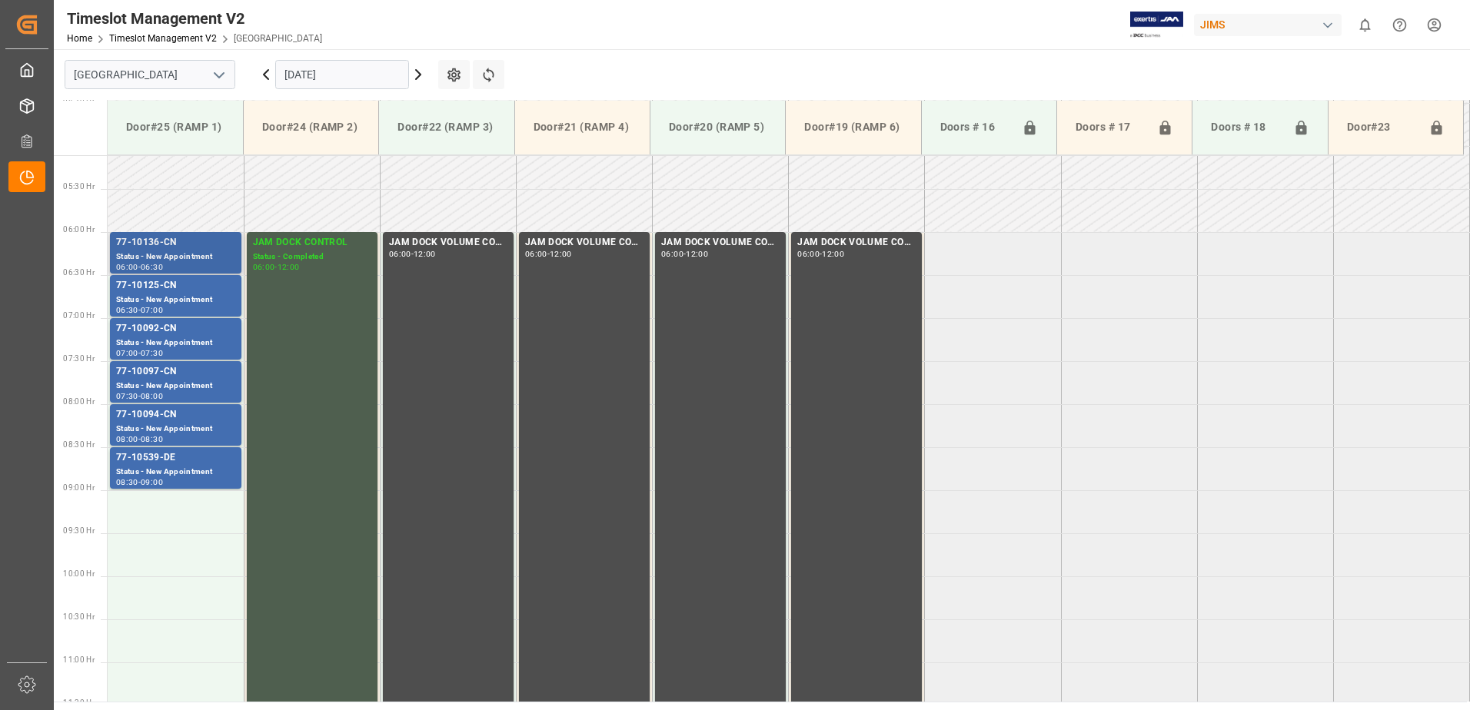
click at [145, 251] on div "Status - New Appointment" at bounding box center [175, 257] width 119 height 13
click at [164, 287] on div "77-10125-CN" at bounding box center [175, 285] width 119 height 15
click at [183, 332] on div "77-10092-CN" at bounding box center [175, 328] width 119 height 15
click at [183, 373] on div "77-10097-CN" at bounding box center [175, 371] width 119 height 15
click at [185, 420] on div "77-10094-CN" at bounding box center [175, 415] width 119 height 15
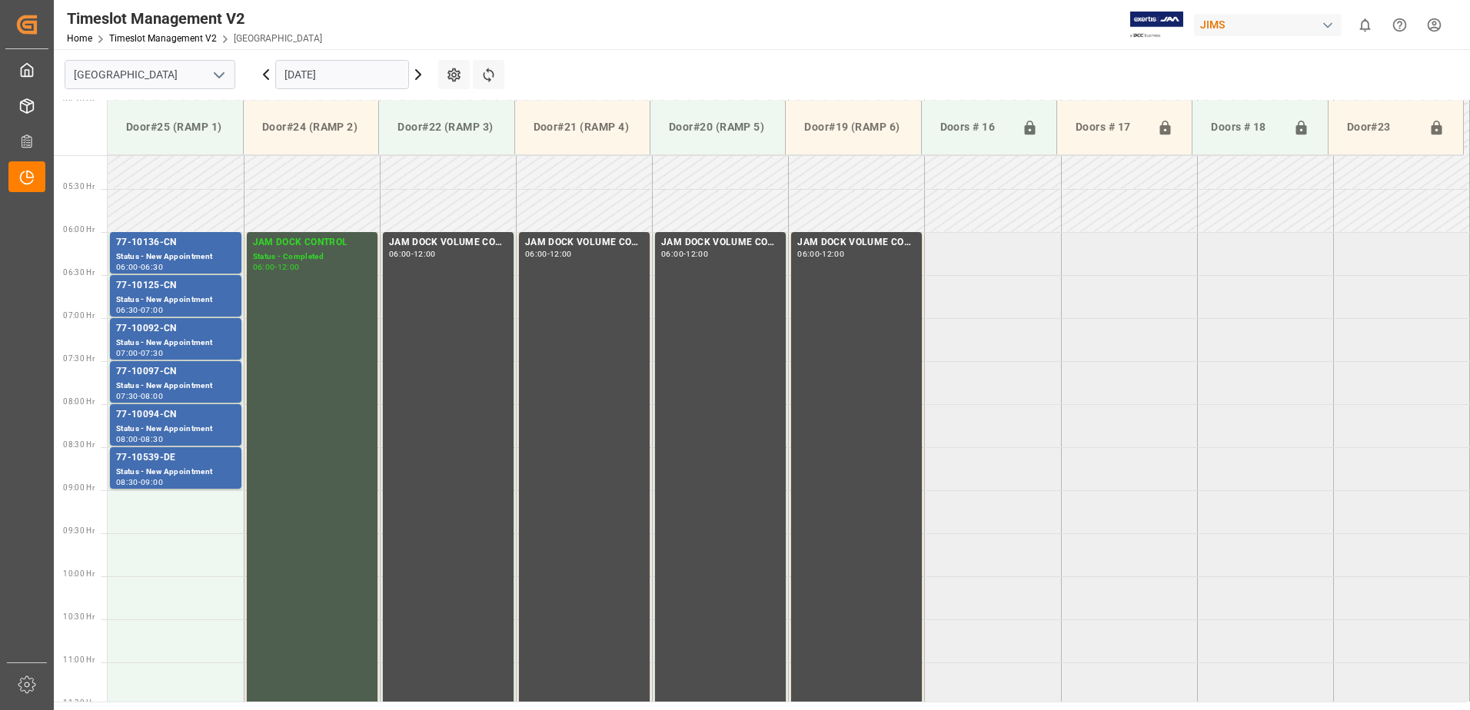
click at [181, 463] on div "77-10539-DE" at bounding box center [175, 458] width 119 height 15
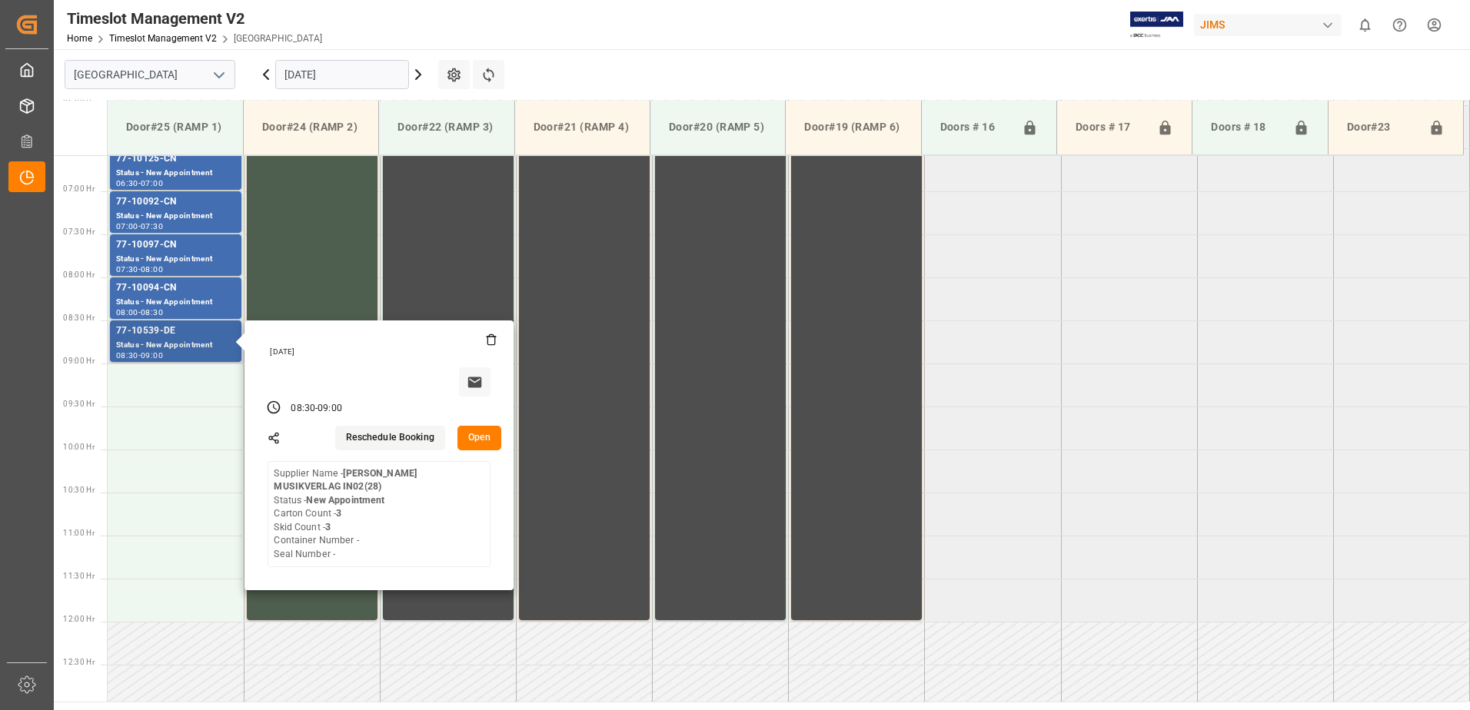
scroll to position [594, 0]
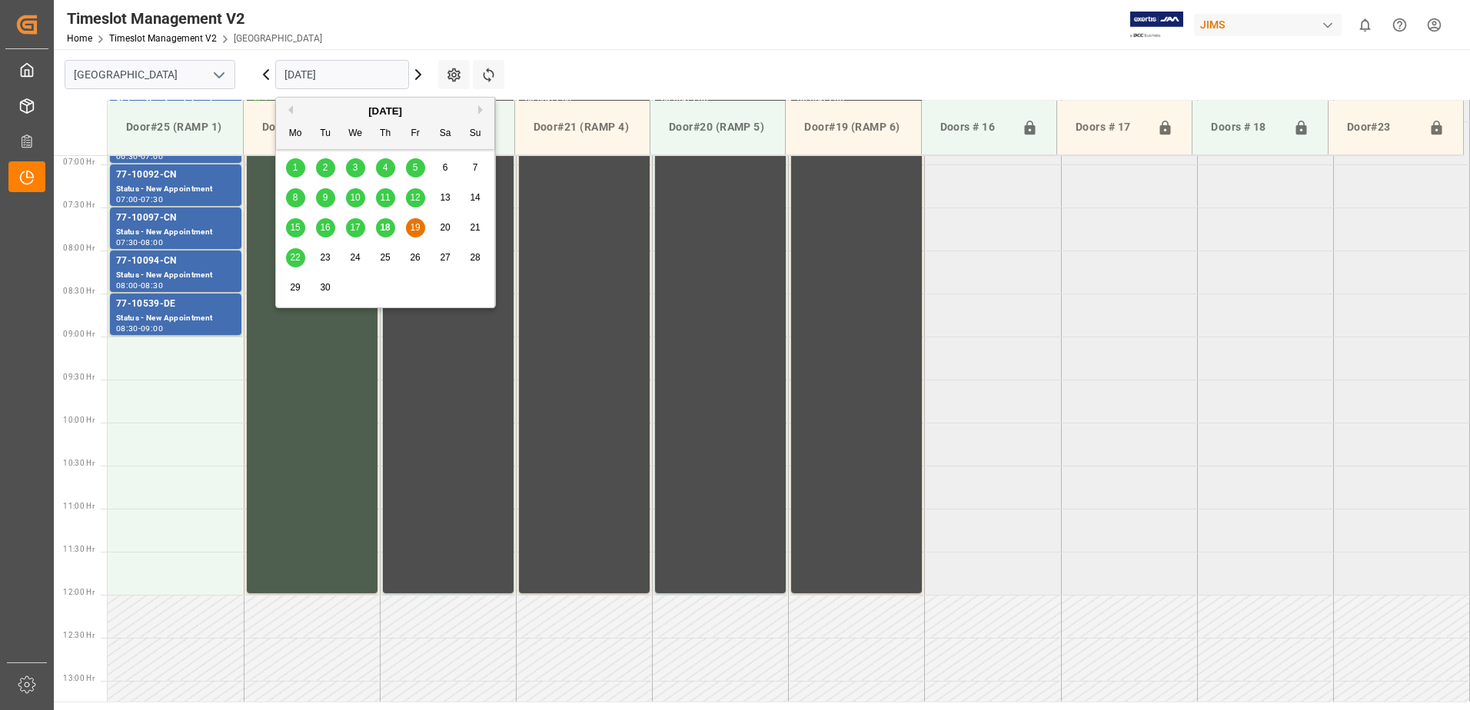
click at [354, 72] on input "[DATE]" at bounding box center [342, 74] width 134 height 29
click at [291, 255] on span "22" at bounding box center [295, 257] width 10 height 11
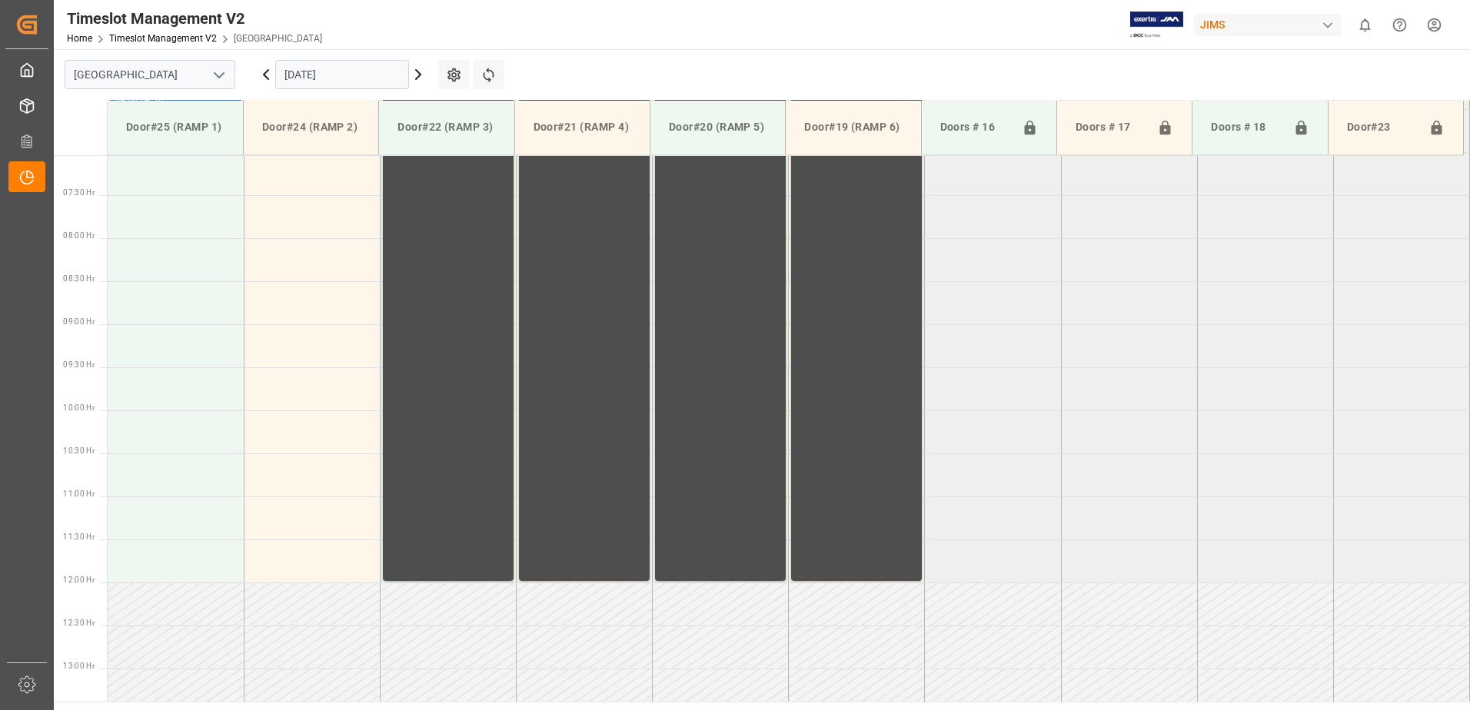
scroll to position [554, 0]
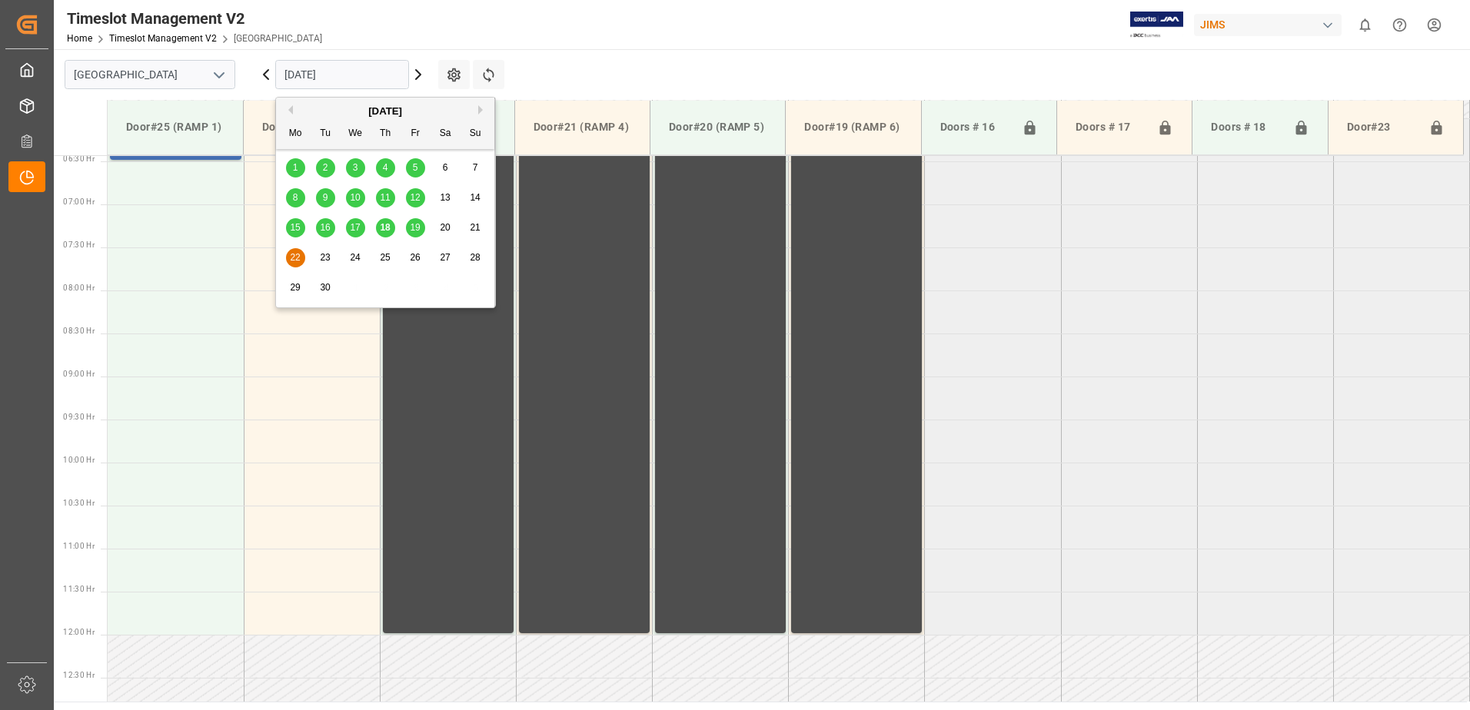
click at [370, 73] on input "22.09.2025" at bounding box center [342, 74] width 134 height 29
click at [391, 228] on div "18" at bounding box center [385, 228] width 19 height 18
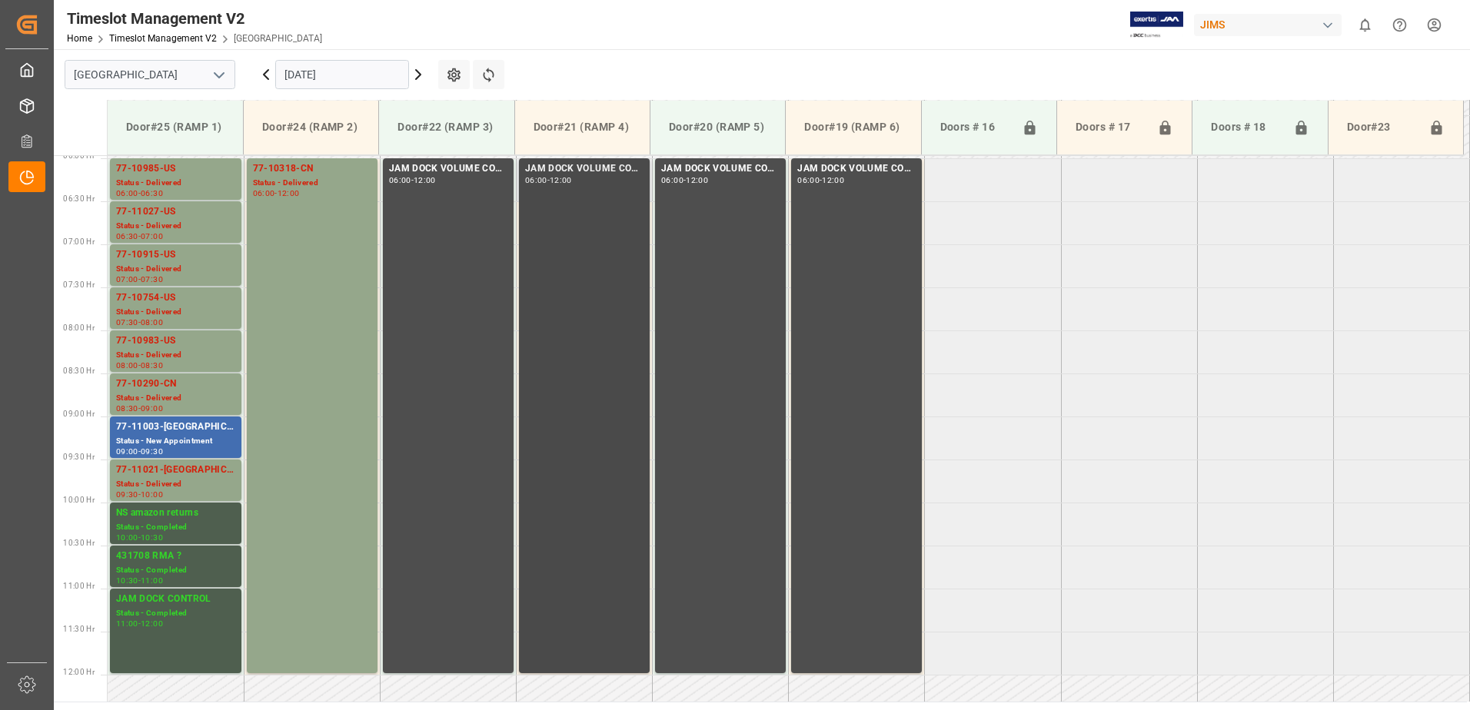
scroll to position [477, 0]
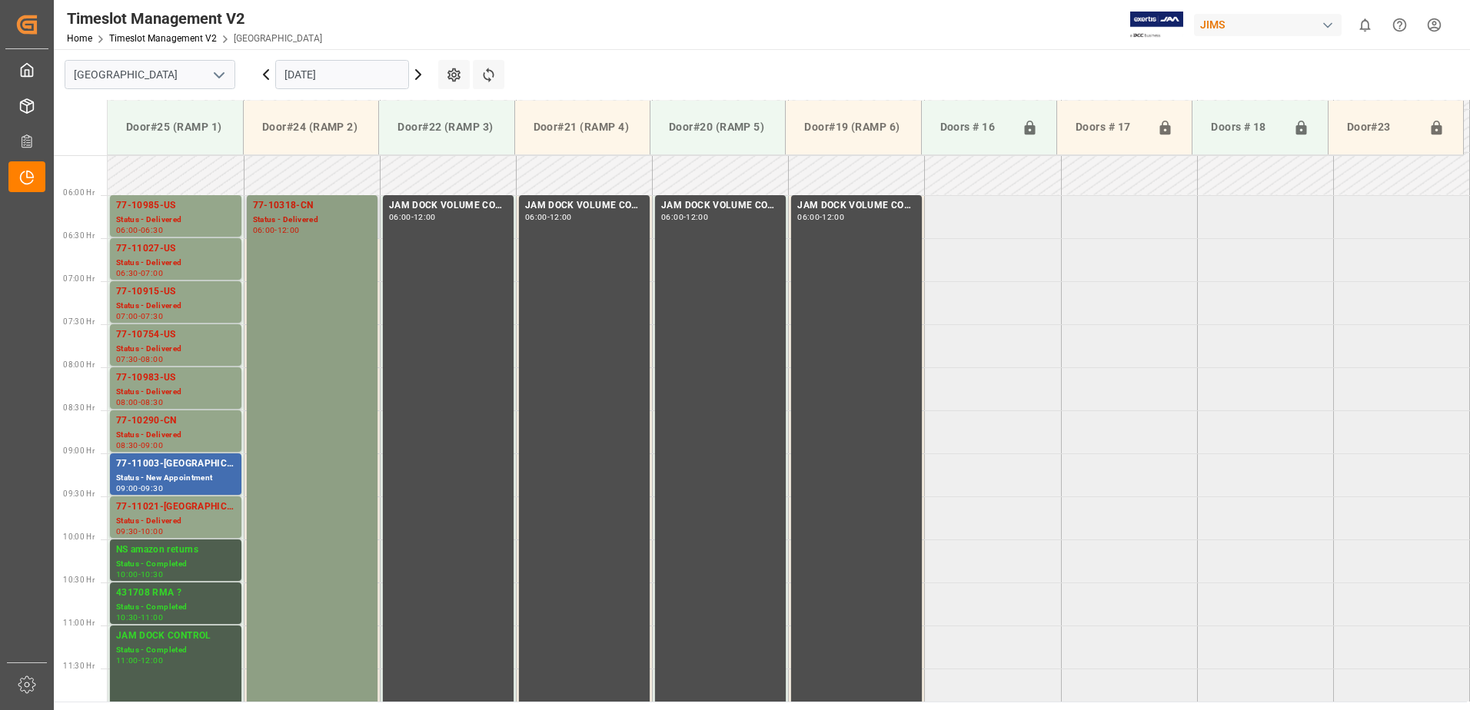
click at [332, 234] on div "06:00 - 12:00" at bounding box center [312, 231] width 118 height 8
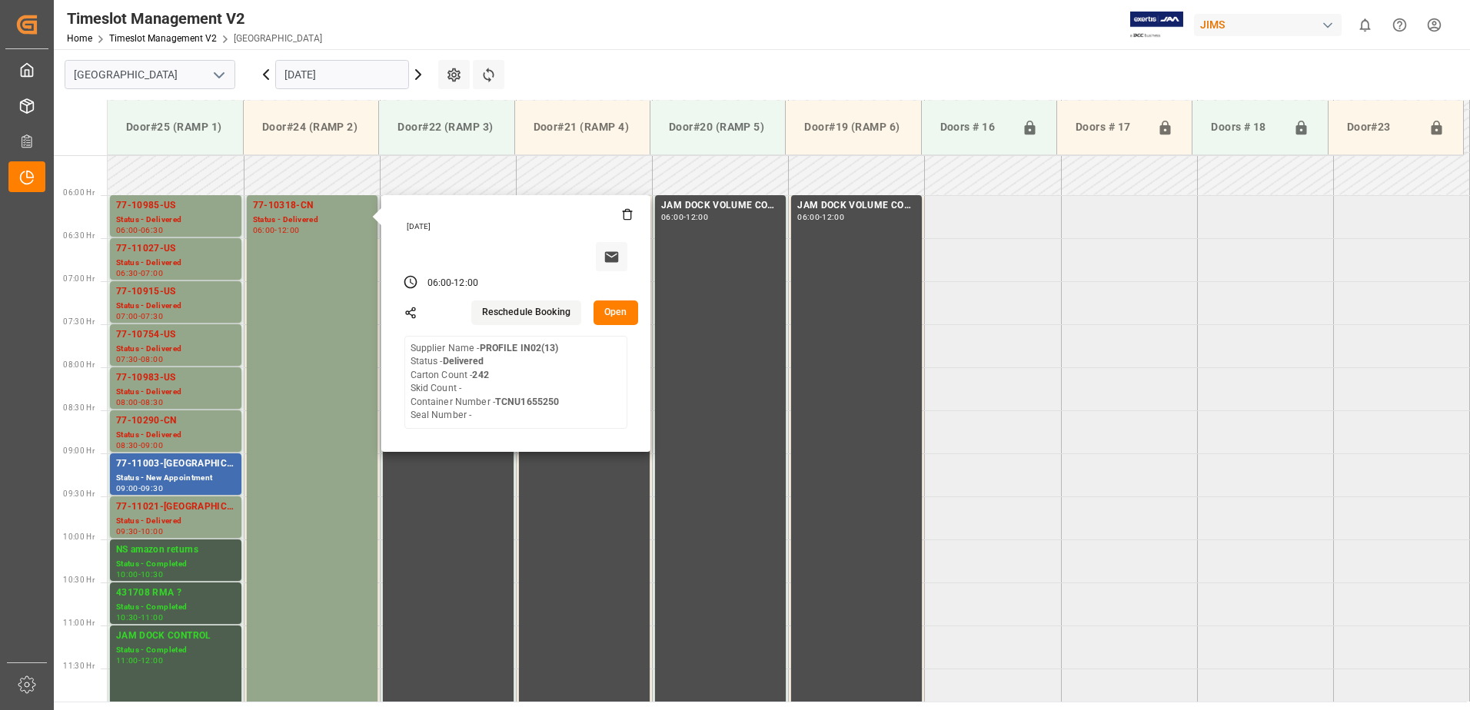
click at [621, 312] on button "Open" at bounding box center [616, 313] width 45 height 25
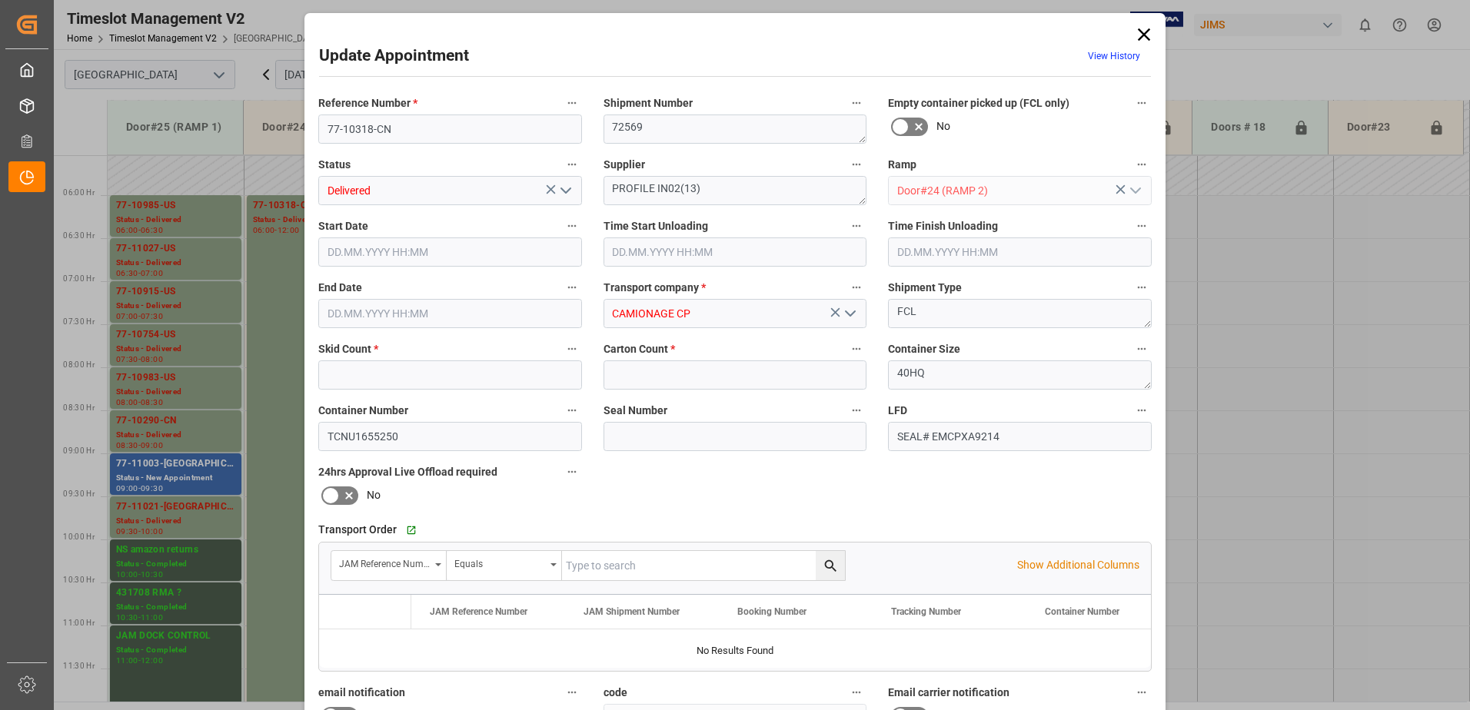
type input "0"
type input "242"
type input "18.09.2025 06:00"
type input "18.09.2025 06:30"
type input "18.09.2025 12:00"
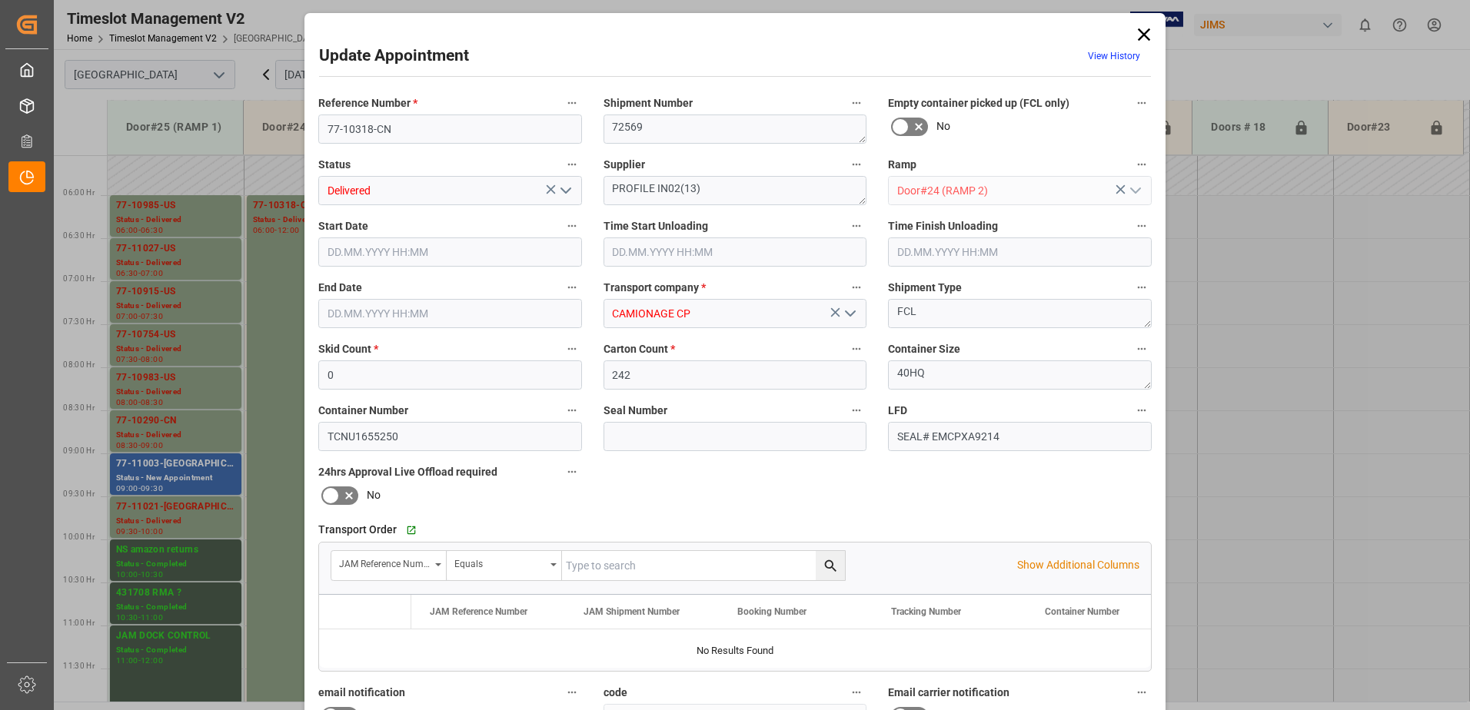
type input "15.09.2025 14:53"
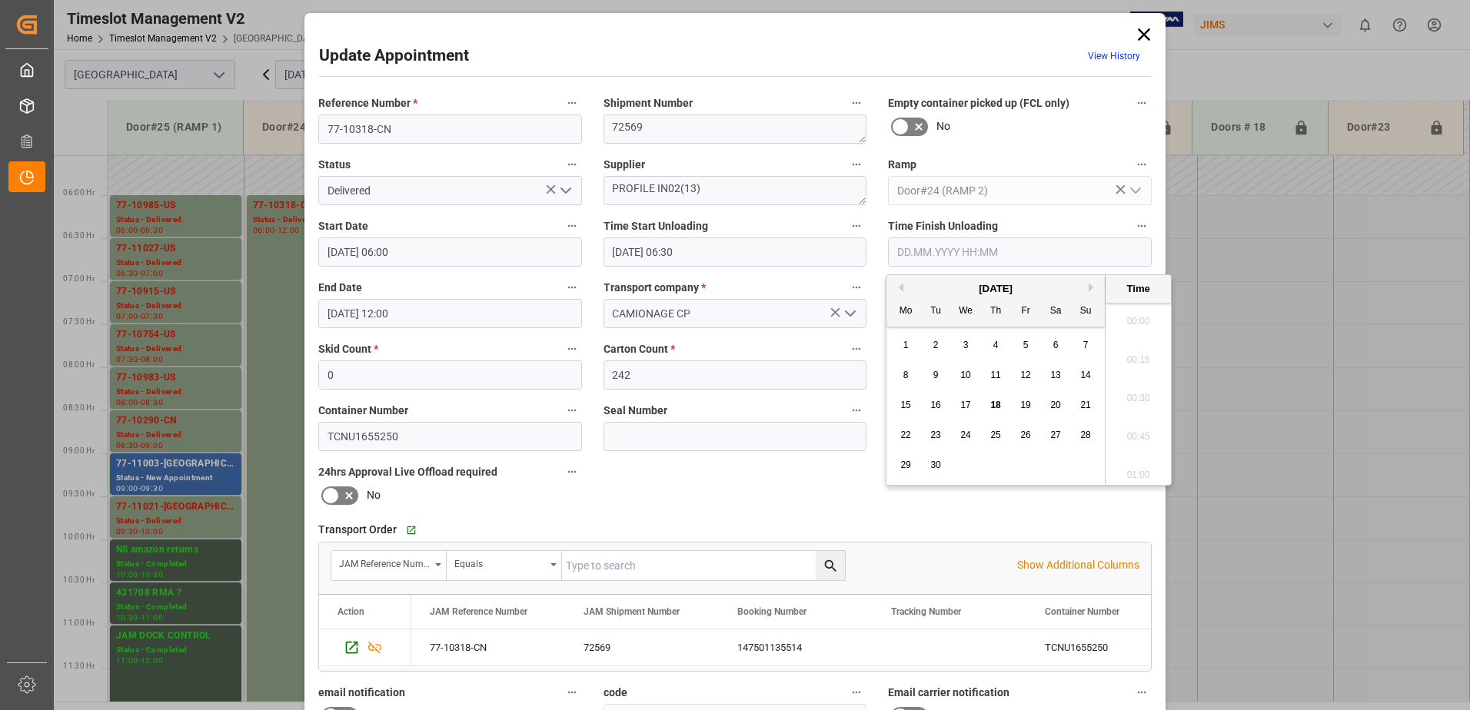
click at [938, 248] on input "text" at bounding box center [1020, 252] width 264 height 29
click at [996, 401] on span "18" at bounding box center [995, 405] width 10 height 11
click at [1132, 393] on li "11:30" at bounding box center [1138, 393] width 65 height 38
type input "18.09.2025 11:30"
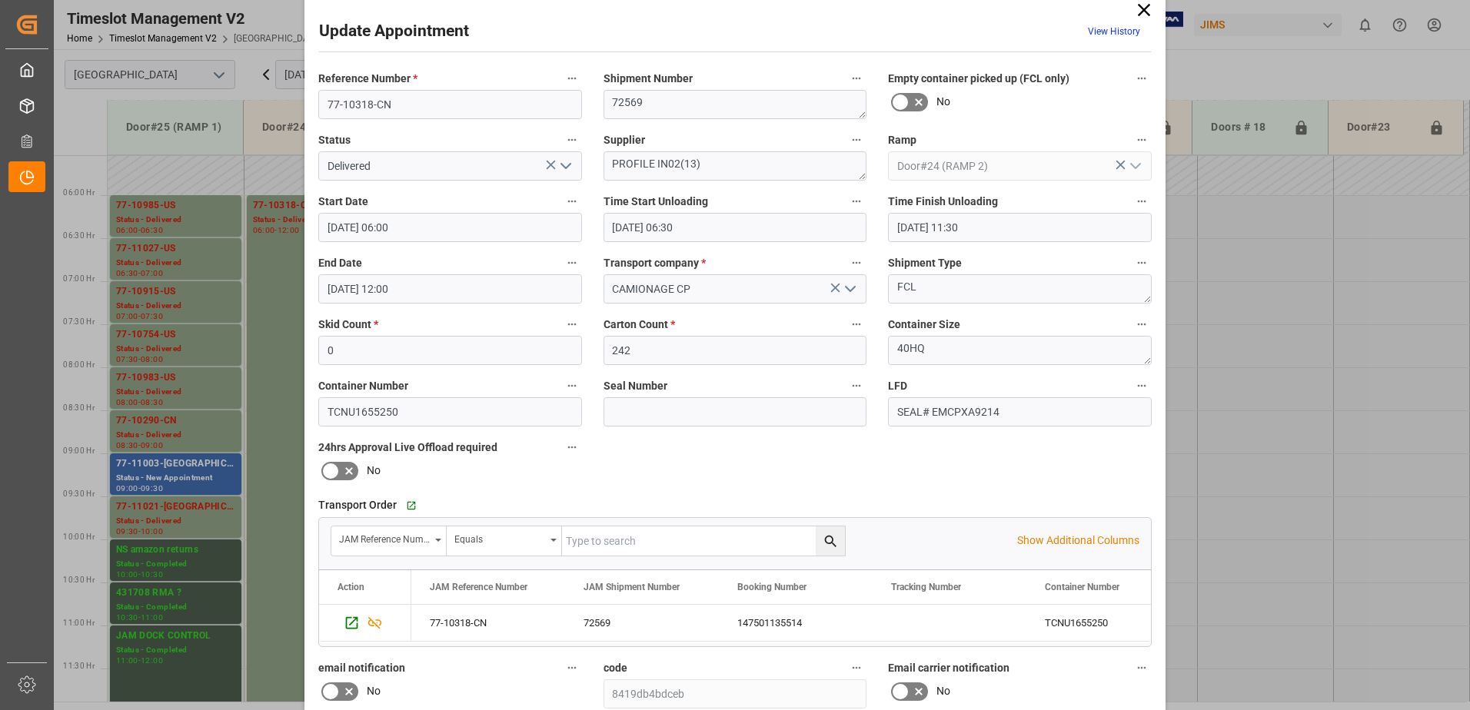
scroll to position [0, 0]
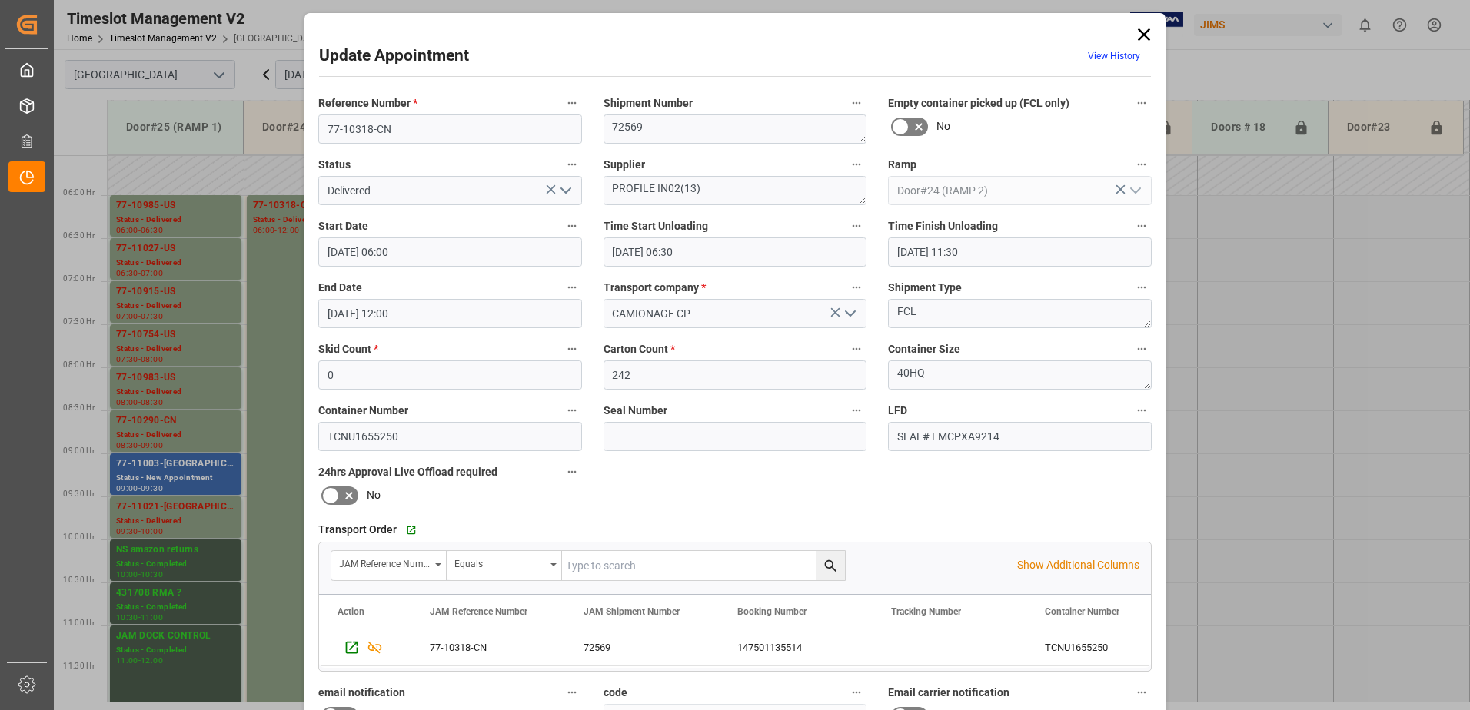
click at [561, 188] on icon "open menu" at bounding box center [566, 190] width 18 height 18
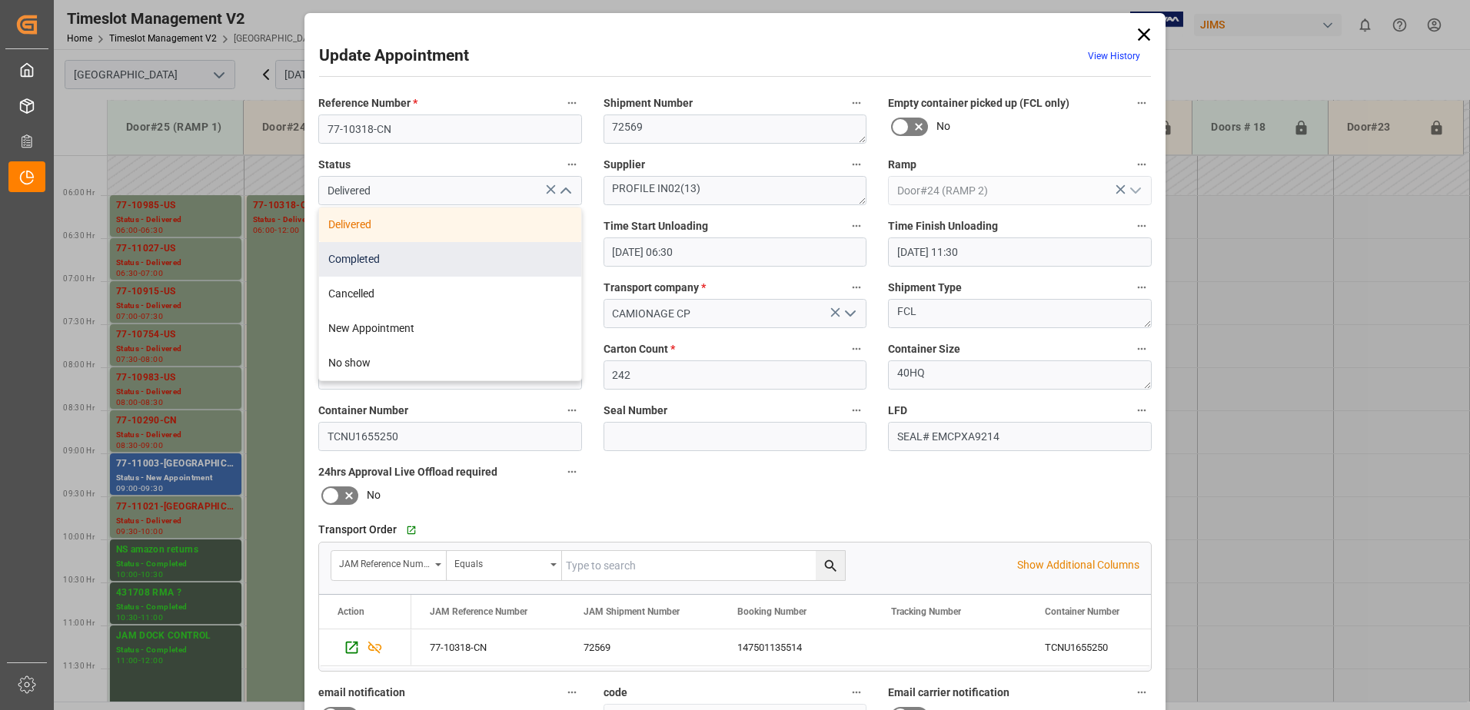
click at [477, 255] on div "Completed" at bounding box center [450, 259] width 262 height 35
type input "Completed"
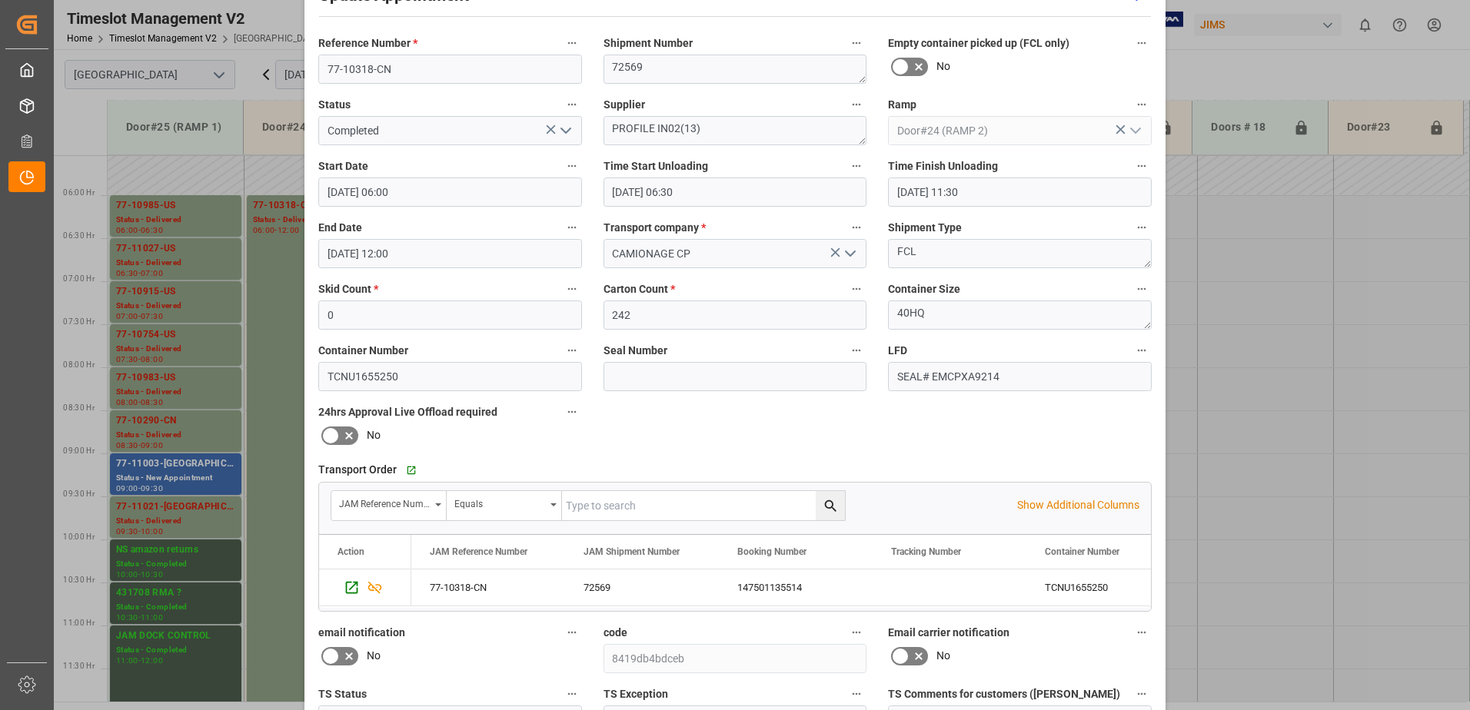
scroll to position [225, 0]
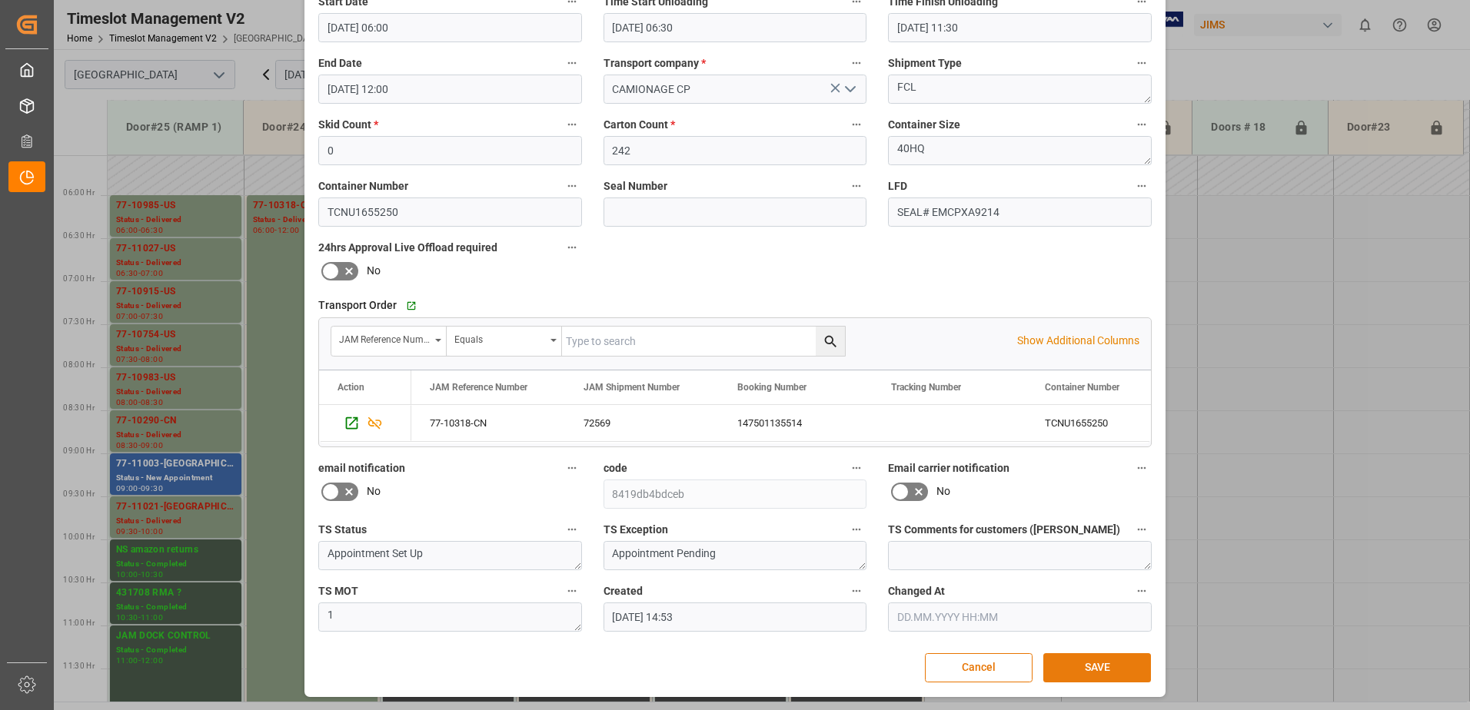
click at [1086, 672] on button "SAVE" at bounding box center [1097, 668] width 108 height 29
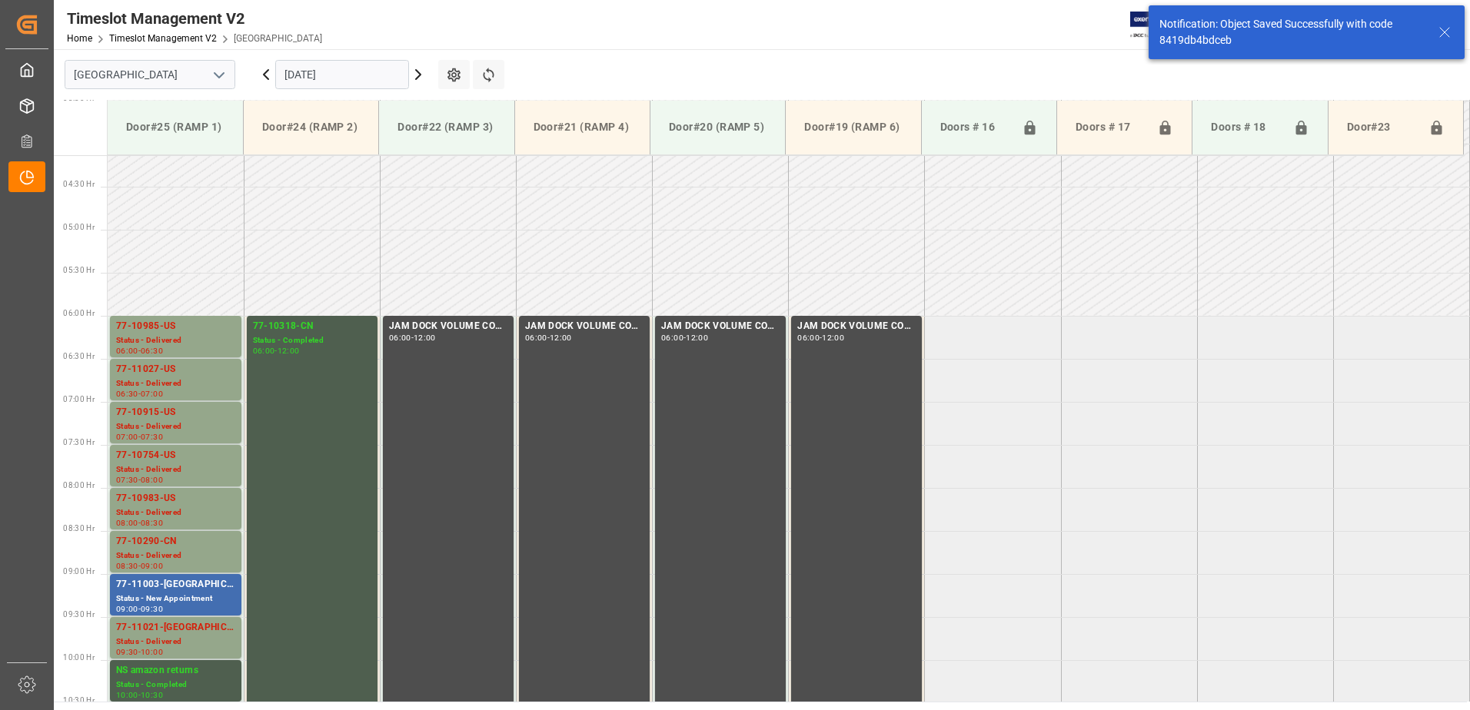
scroll to position [421, 0]
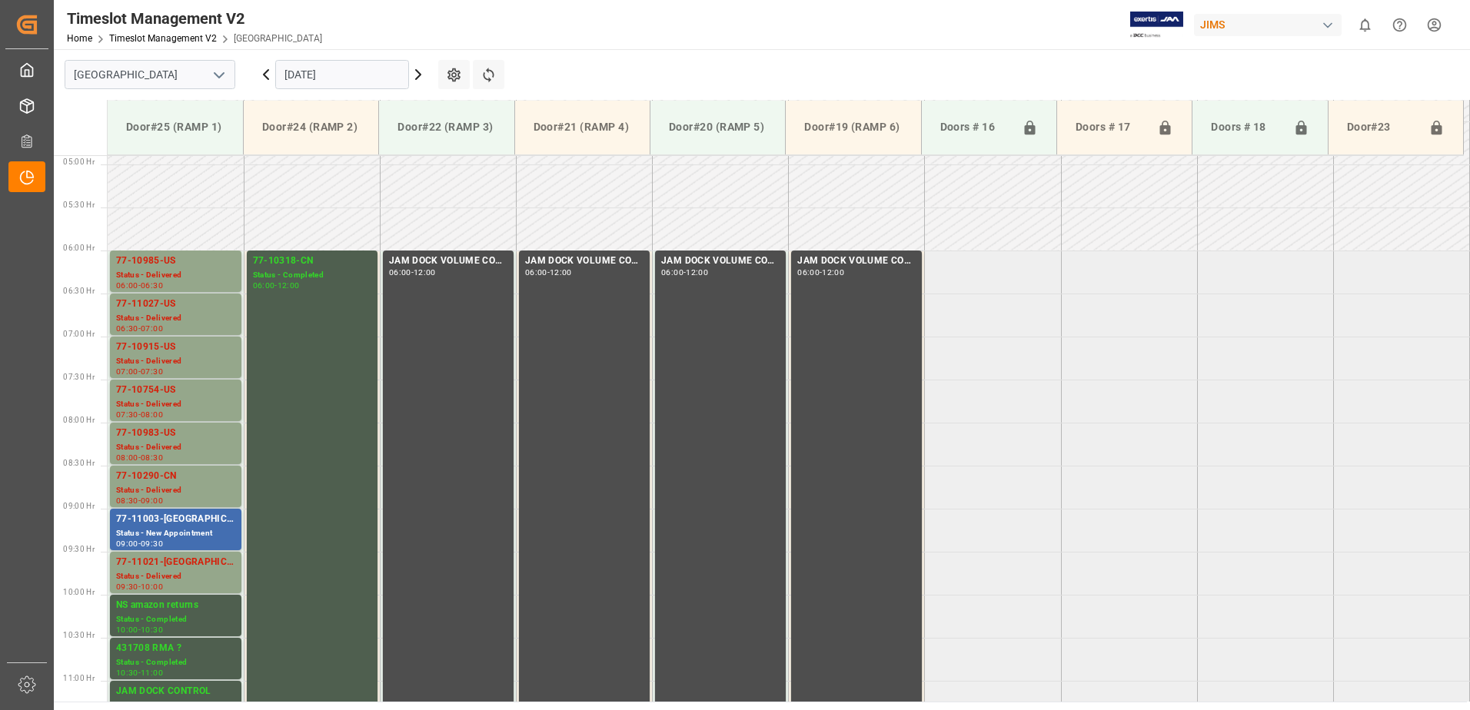
click at [265, 74] on icon at bounding box center [266, 74] width 5 height 9
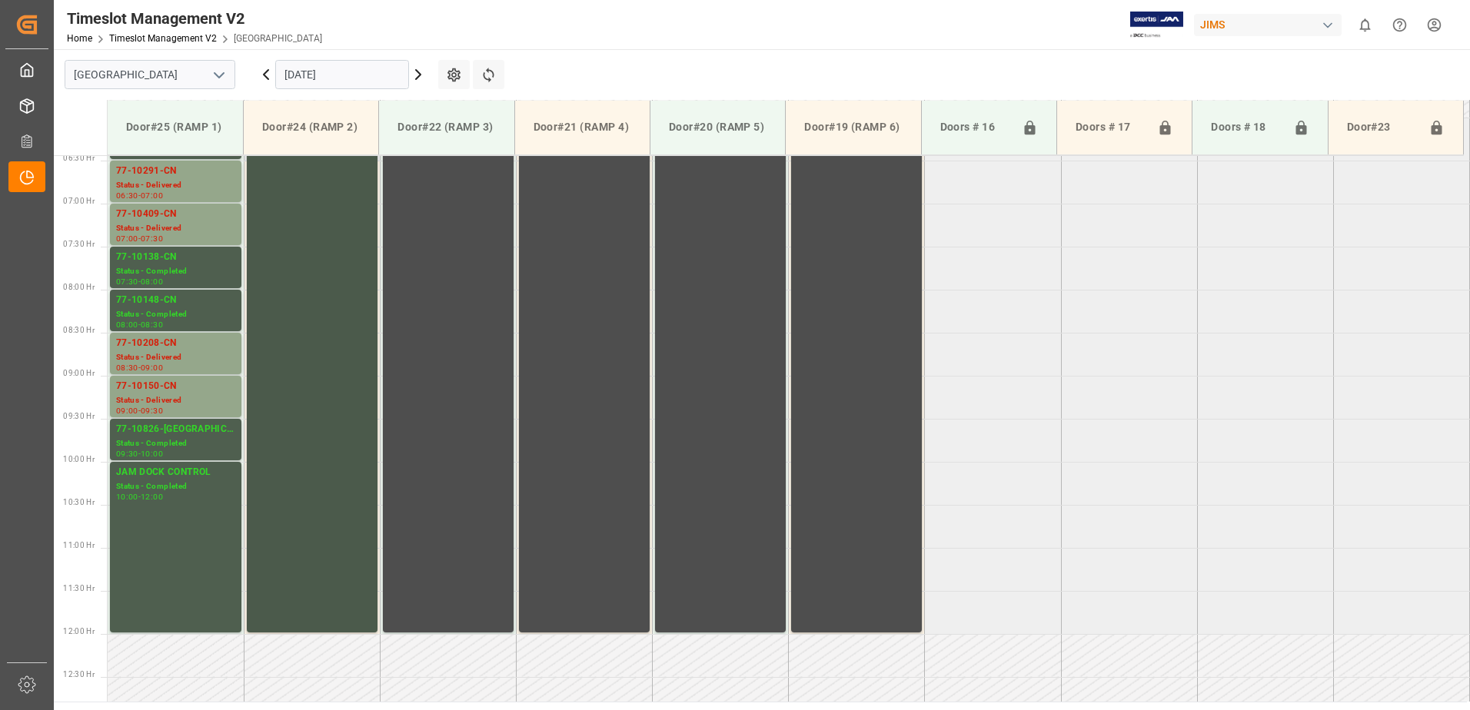
scroll to position [554, 0]
click at [171, 352] on div "Status - Delivered" at bounding box center [175, 358] width 119 height 13
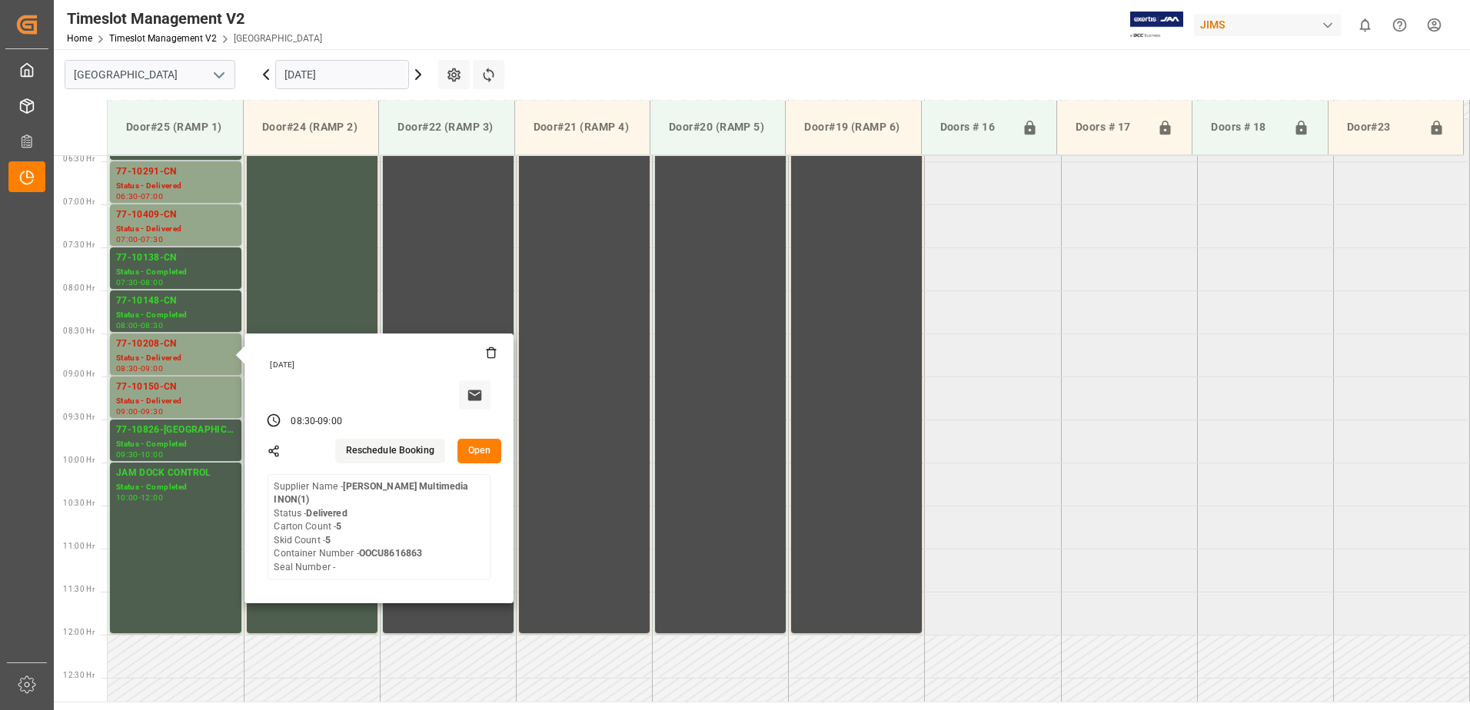
click at [481, 449] on button "Open" at bounding box center [480, 451] width 45 height 25
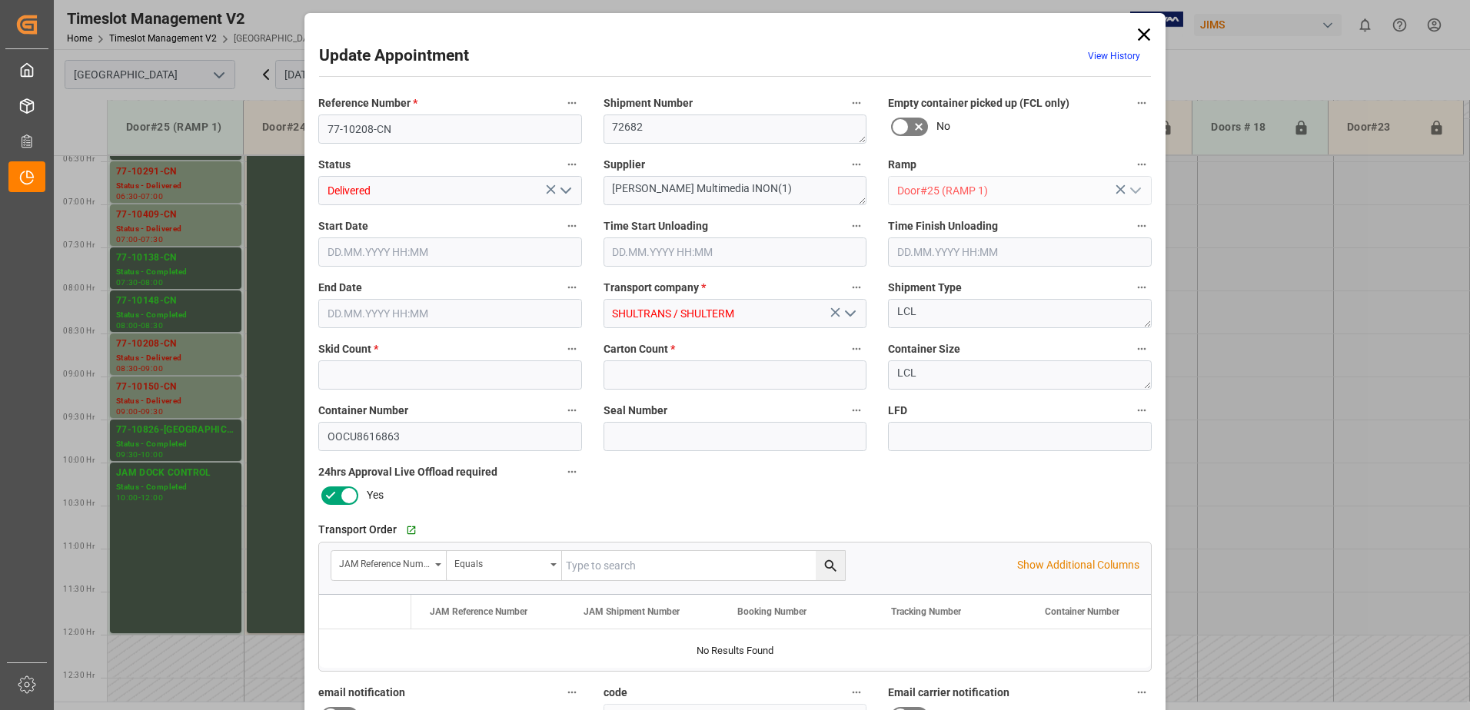
type input "5"
type input "17.09.2025 08:30"
type input "17.09.2025 09:00"
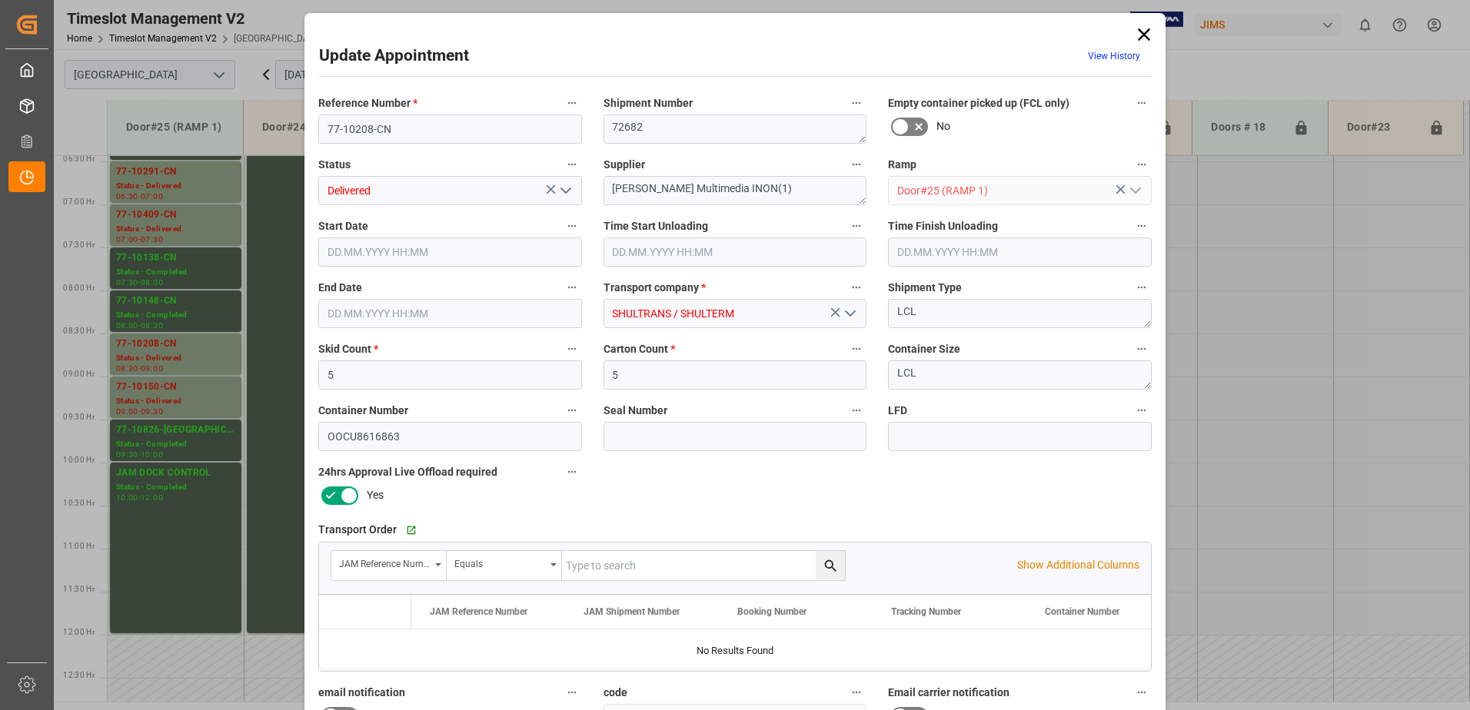
type input "15.09.2025 11:46"
click at [563, 189] on icon "open menu" at bounding box center [566, 190] width 18 height 18
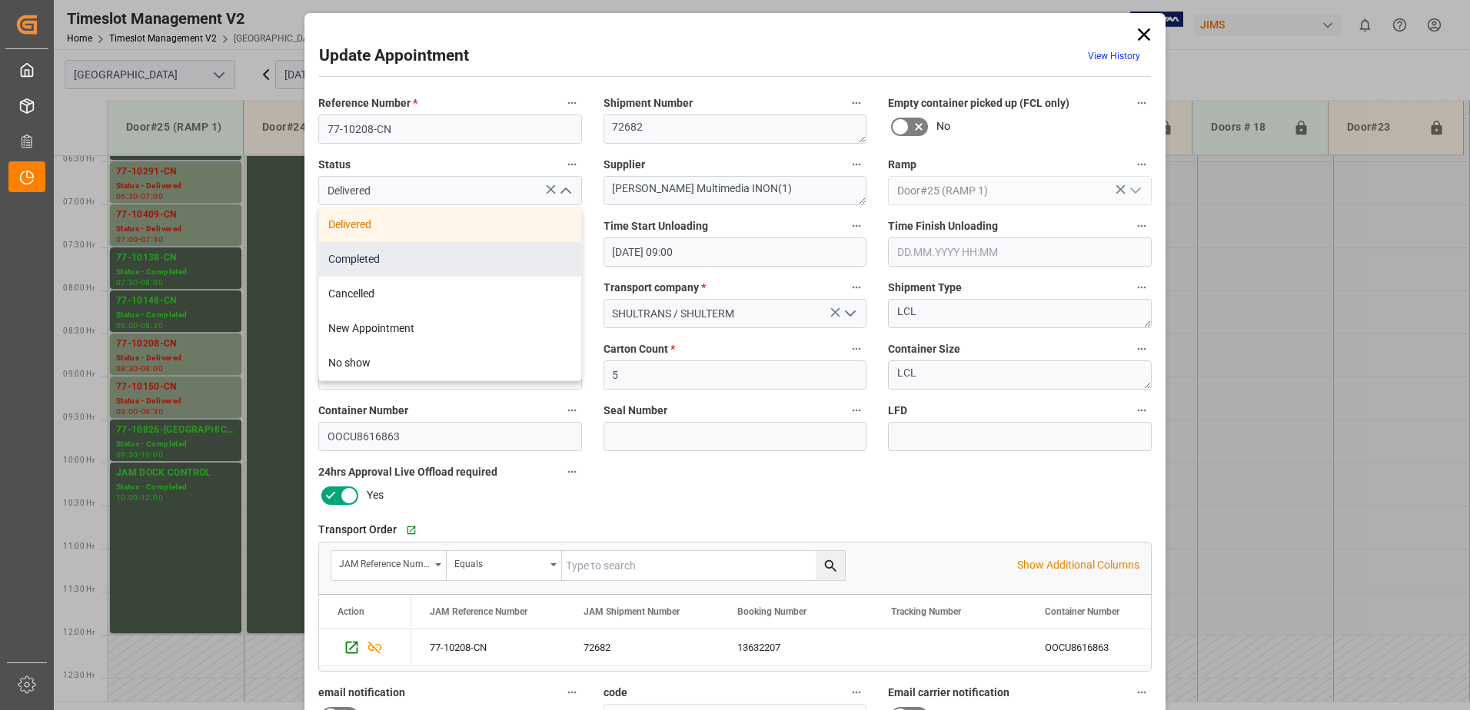
click at [474, 261] on div "Completed" at bounding box center [450, 259] width 262 height 35
type input "Completed"
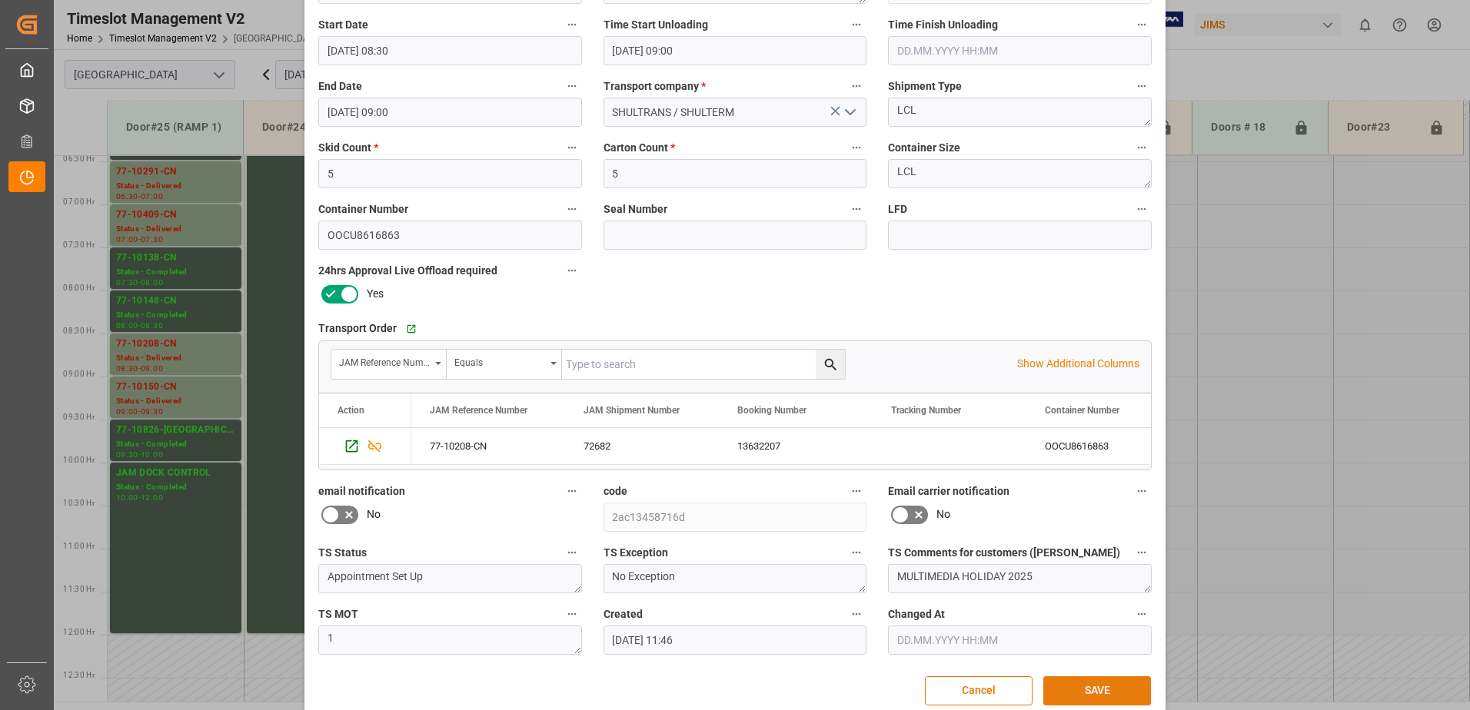
scroll to position [225, 0]
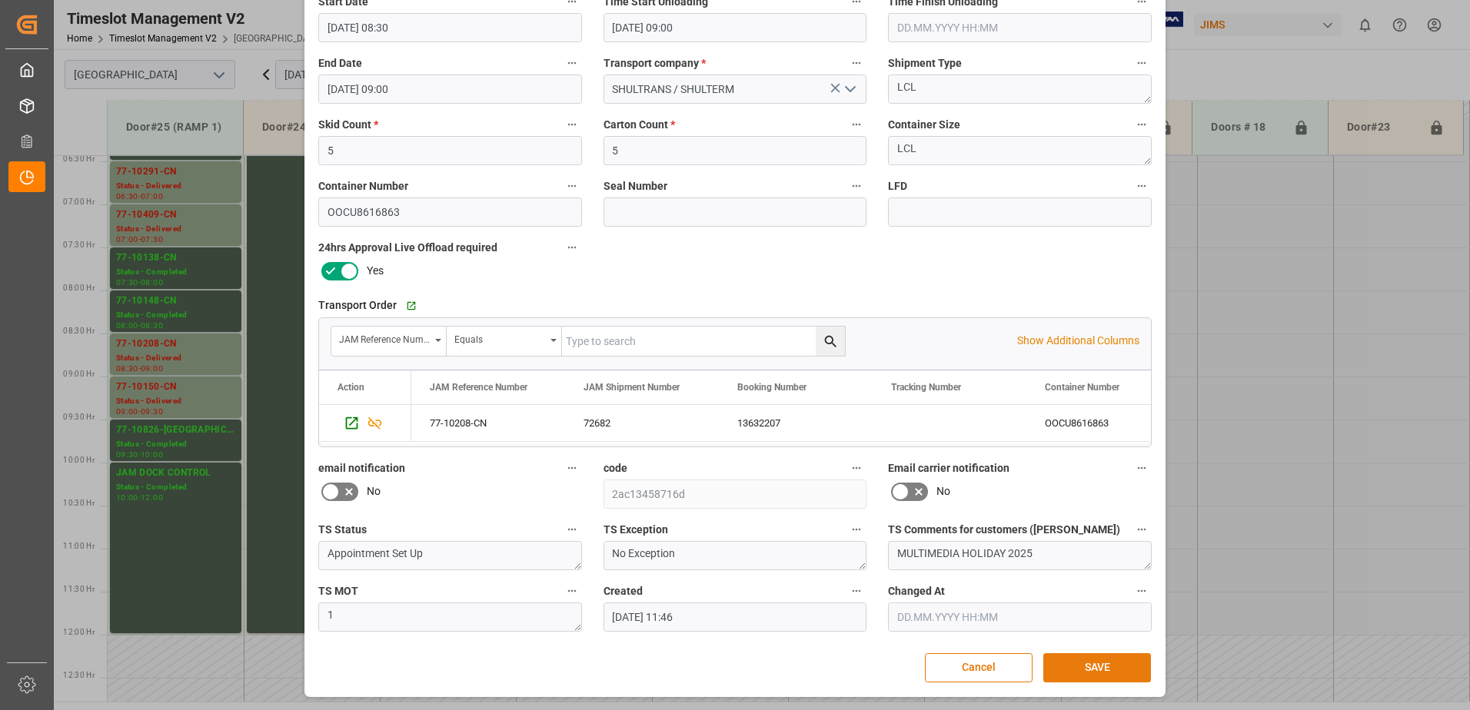
click at [1093, 667] on button "SAVE" at bounding box center [1097, 668] width 108 height 29
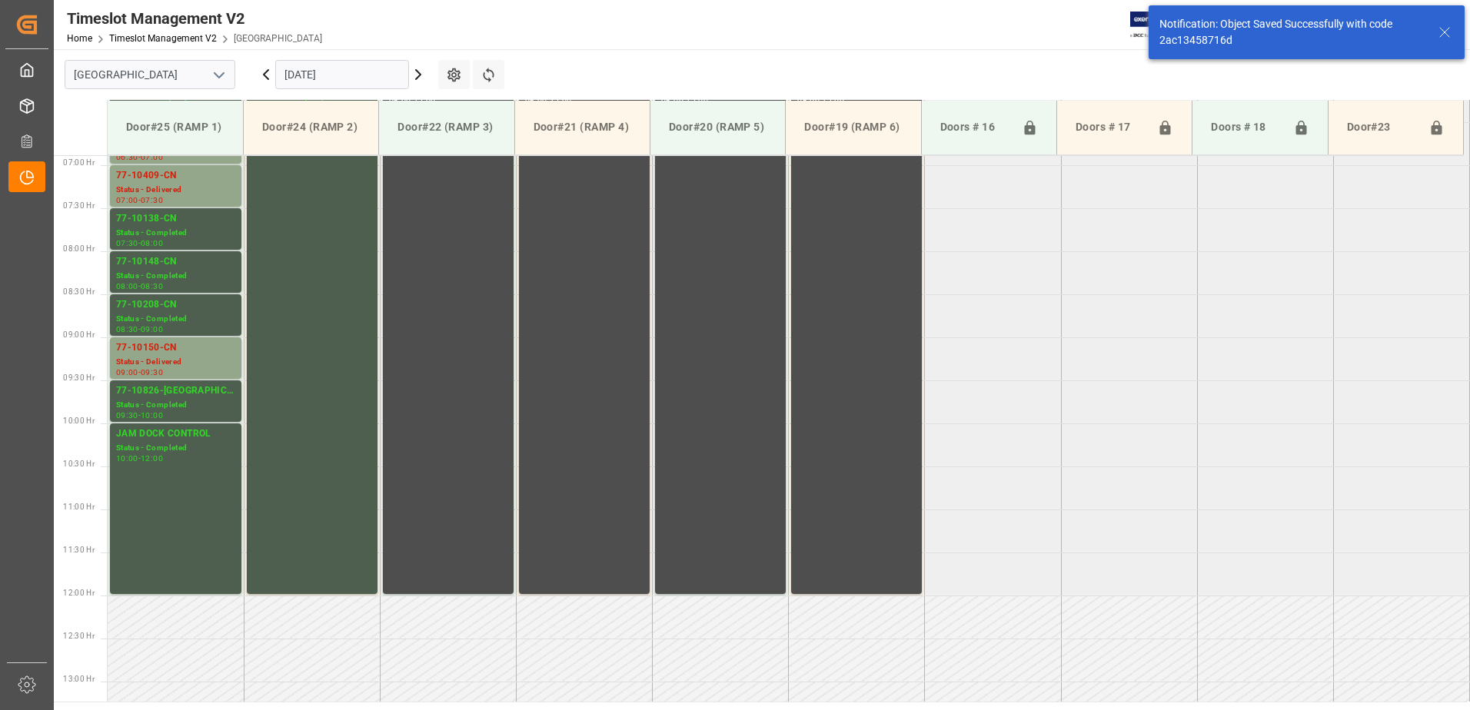
scroll to position [594, 0]
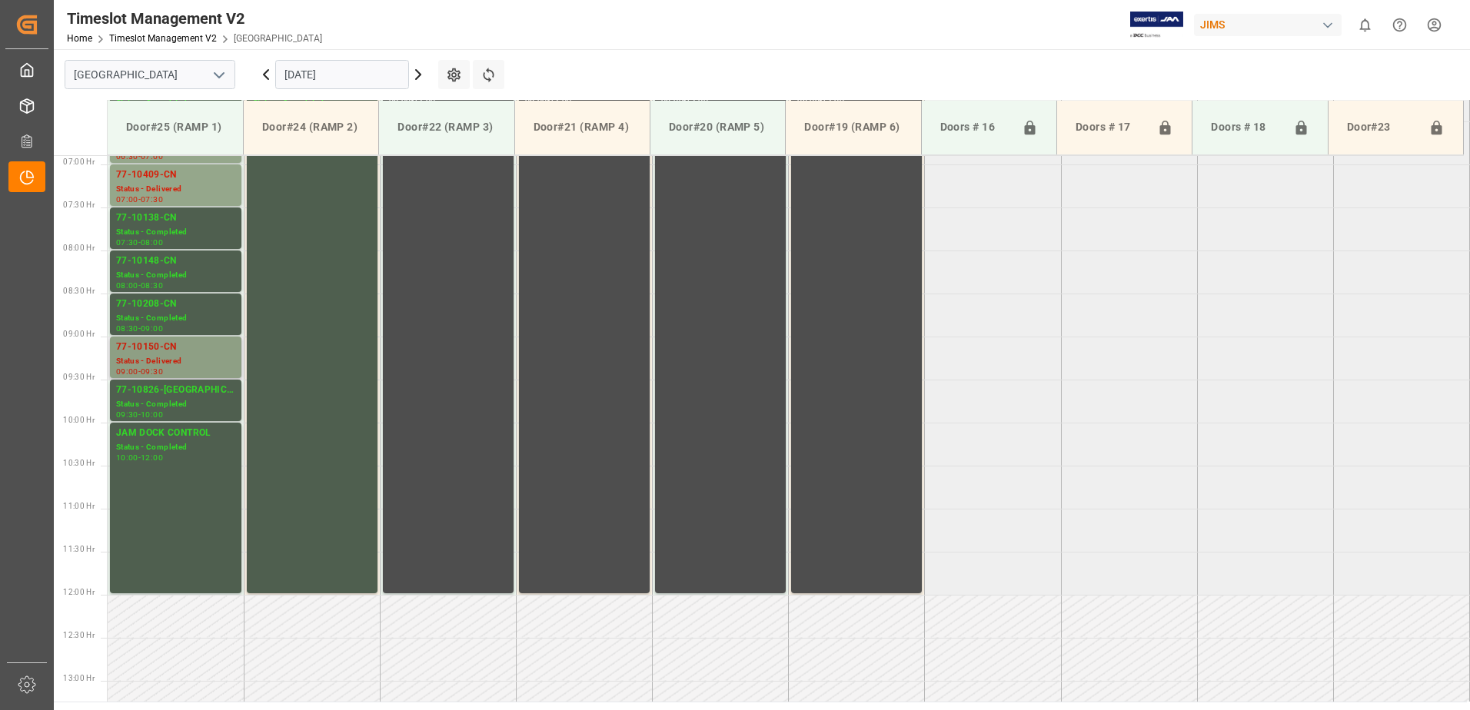
click at [169, 355] on div "Status - Delivered" at bounding box center [175, 361] width 119 height 13
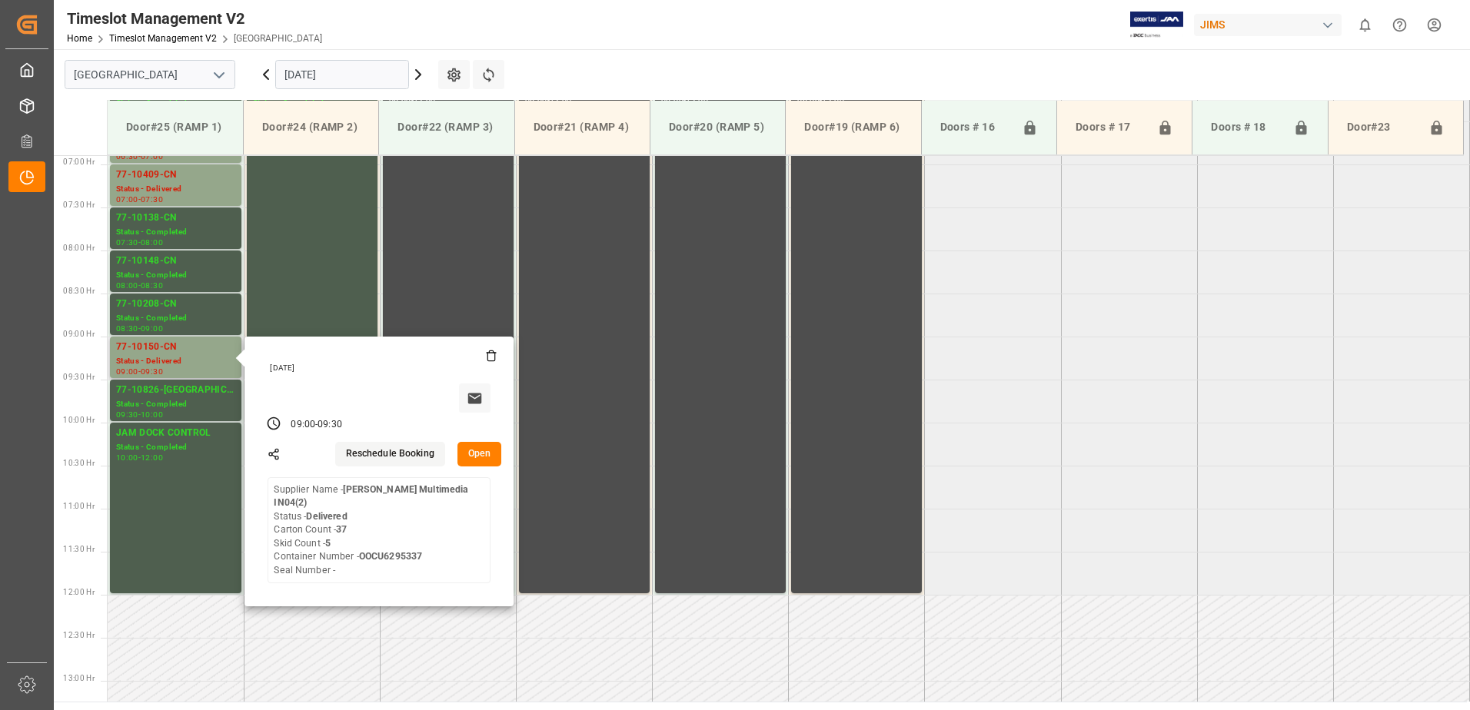
click at [484, 454] on button "Open" at bounding box center [480, 454] width 45 height 25
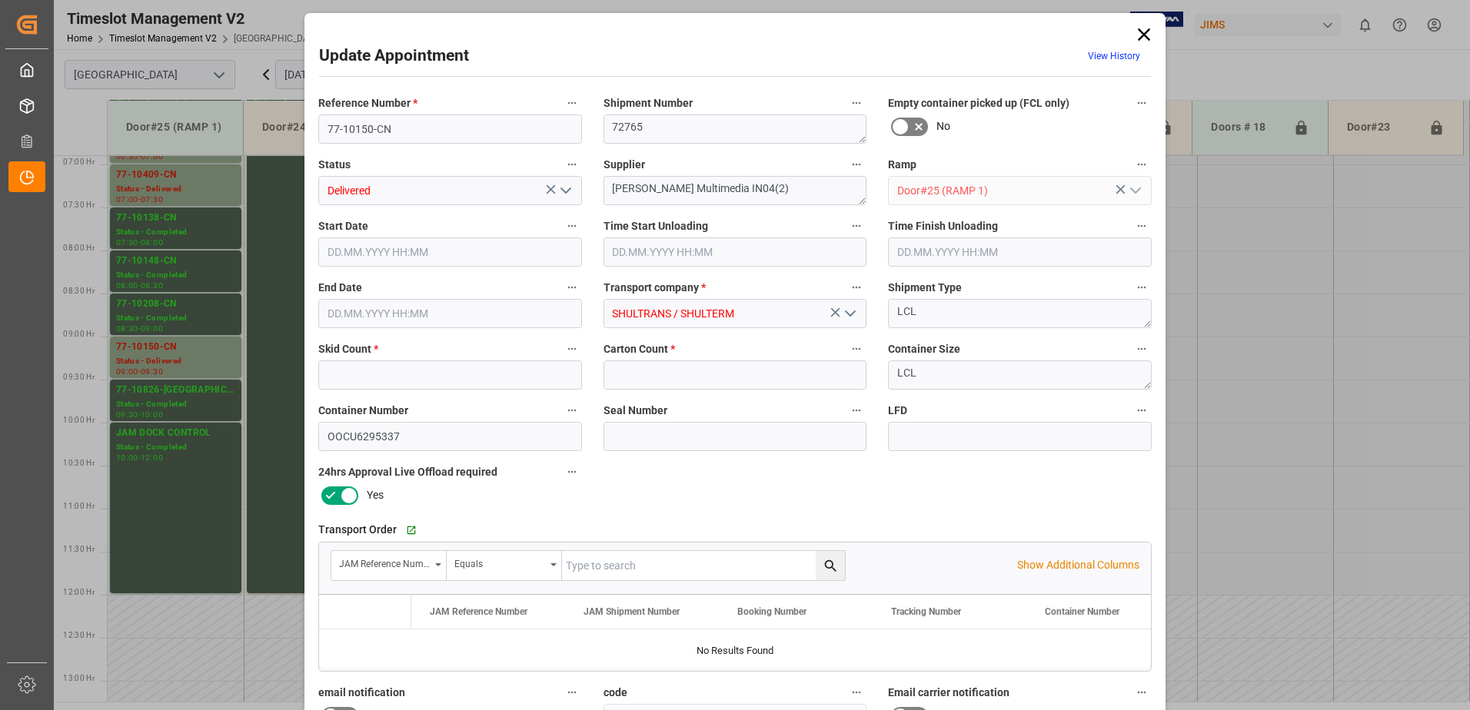
type input "5"
type input "37"
type input "17.09.2025 09:00"
type input "17.09.2025 09:30"
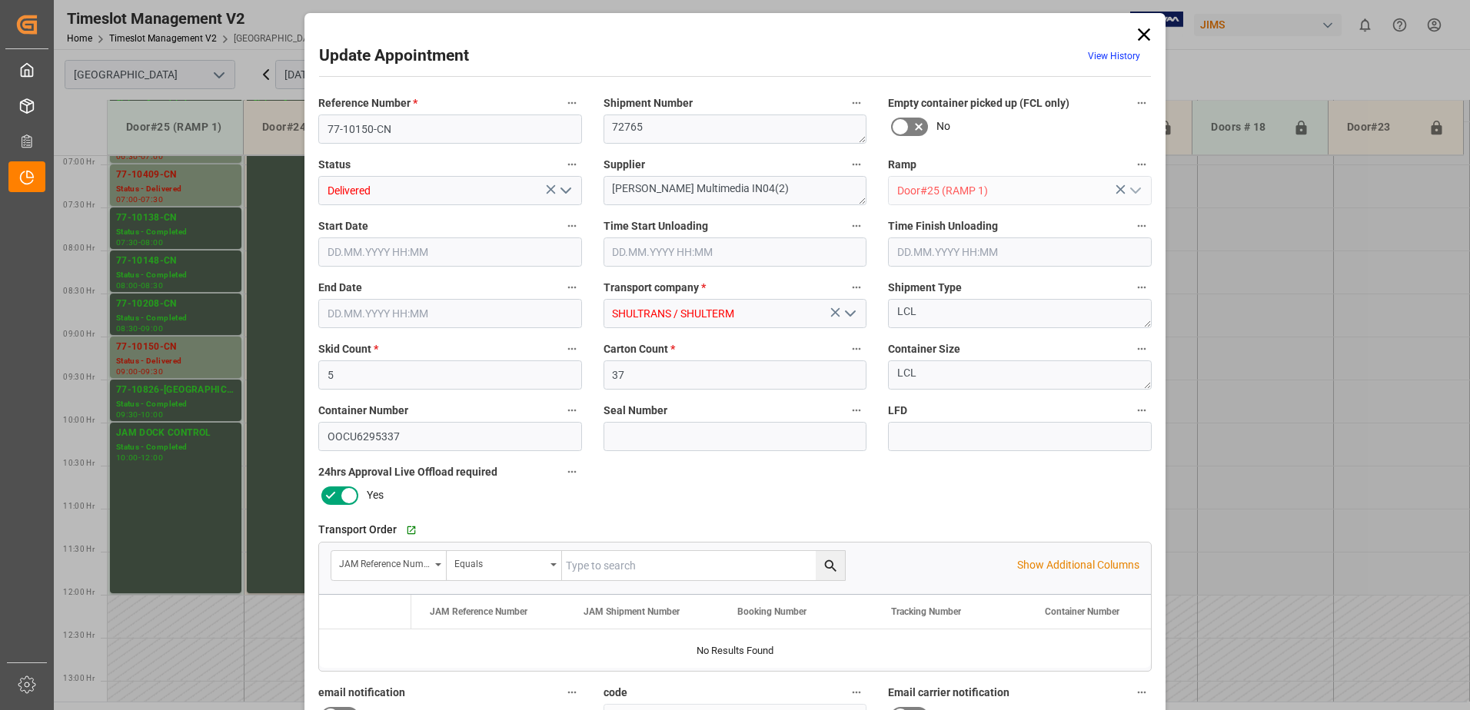
type input "15.09.2025 11:47"
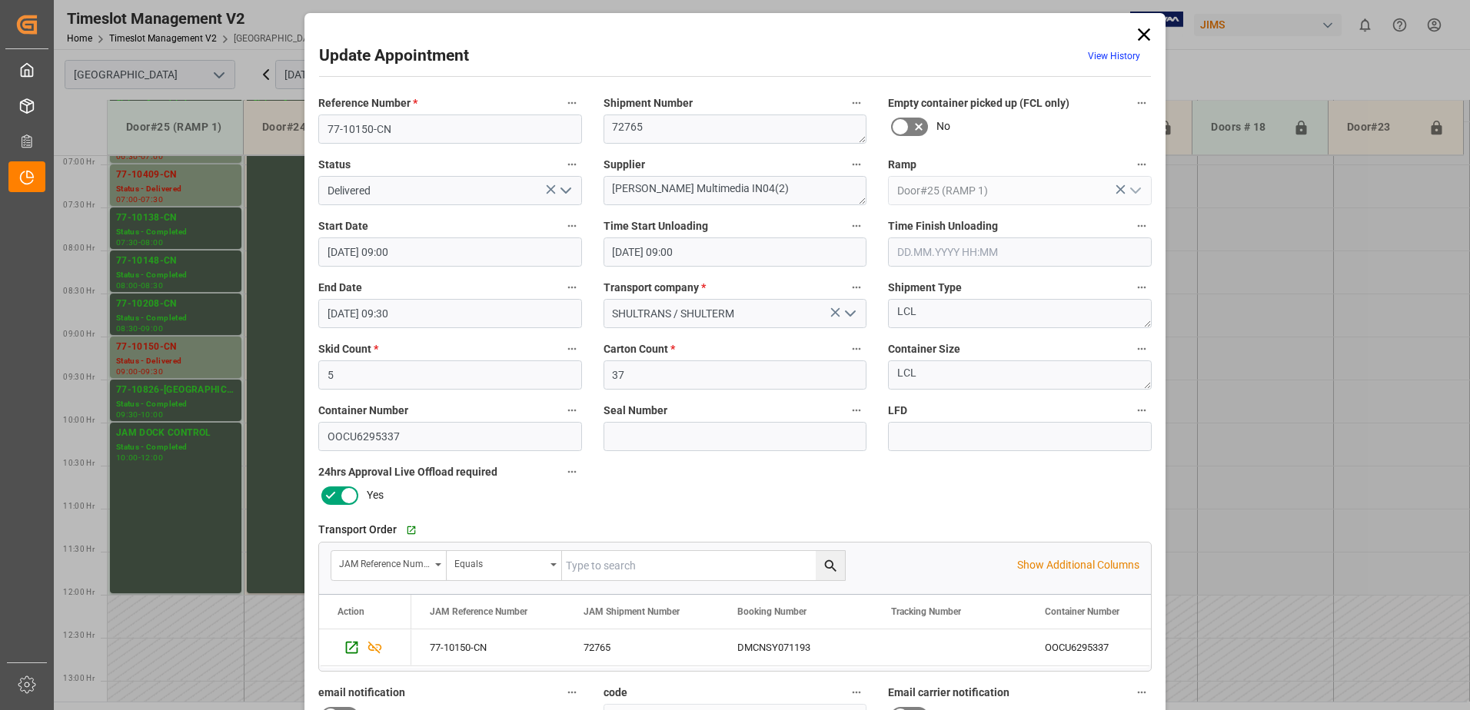
click at [564, 190] on icon "open menu" at bounding box center [566, 190] width 18 height 18
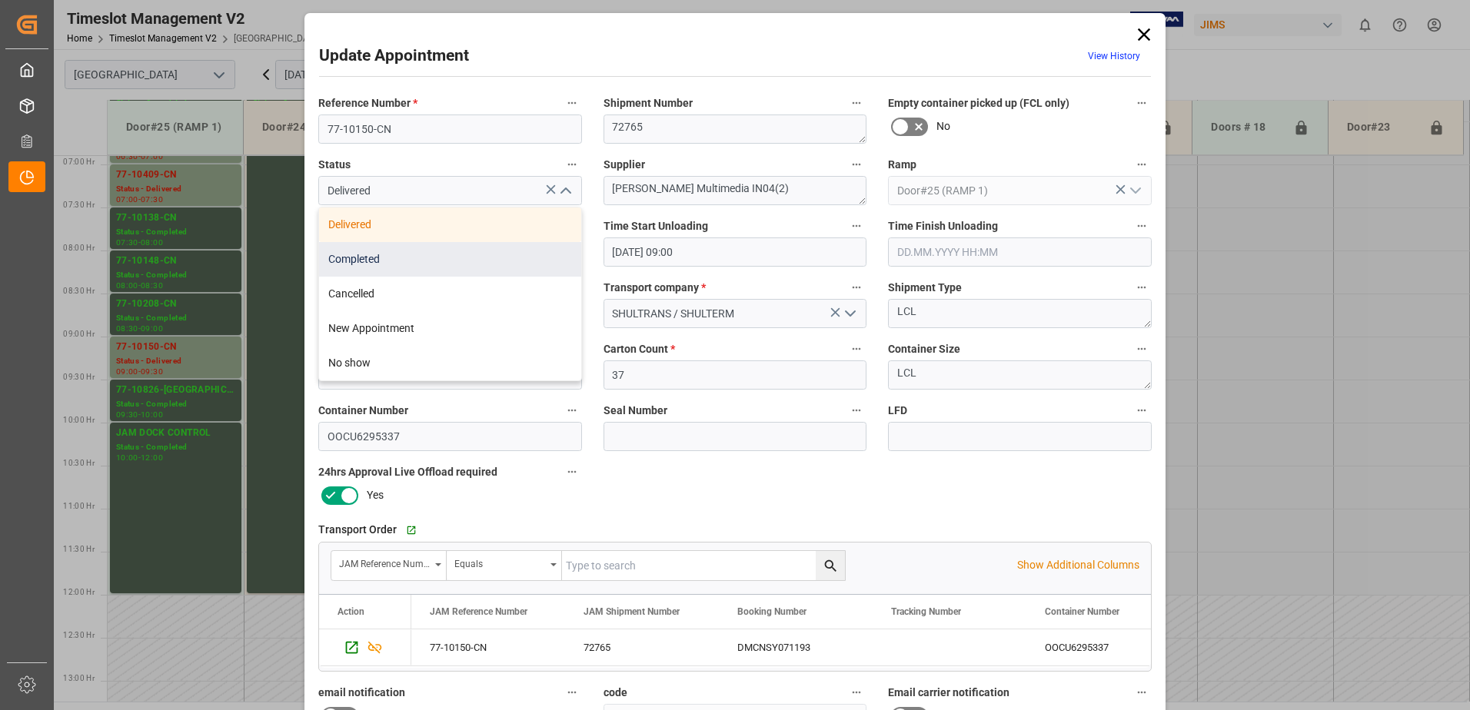
click at [468, 265] on div "Completed" at bounding box center [450, 259] width 262 height 35
type input "Completed"
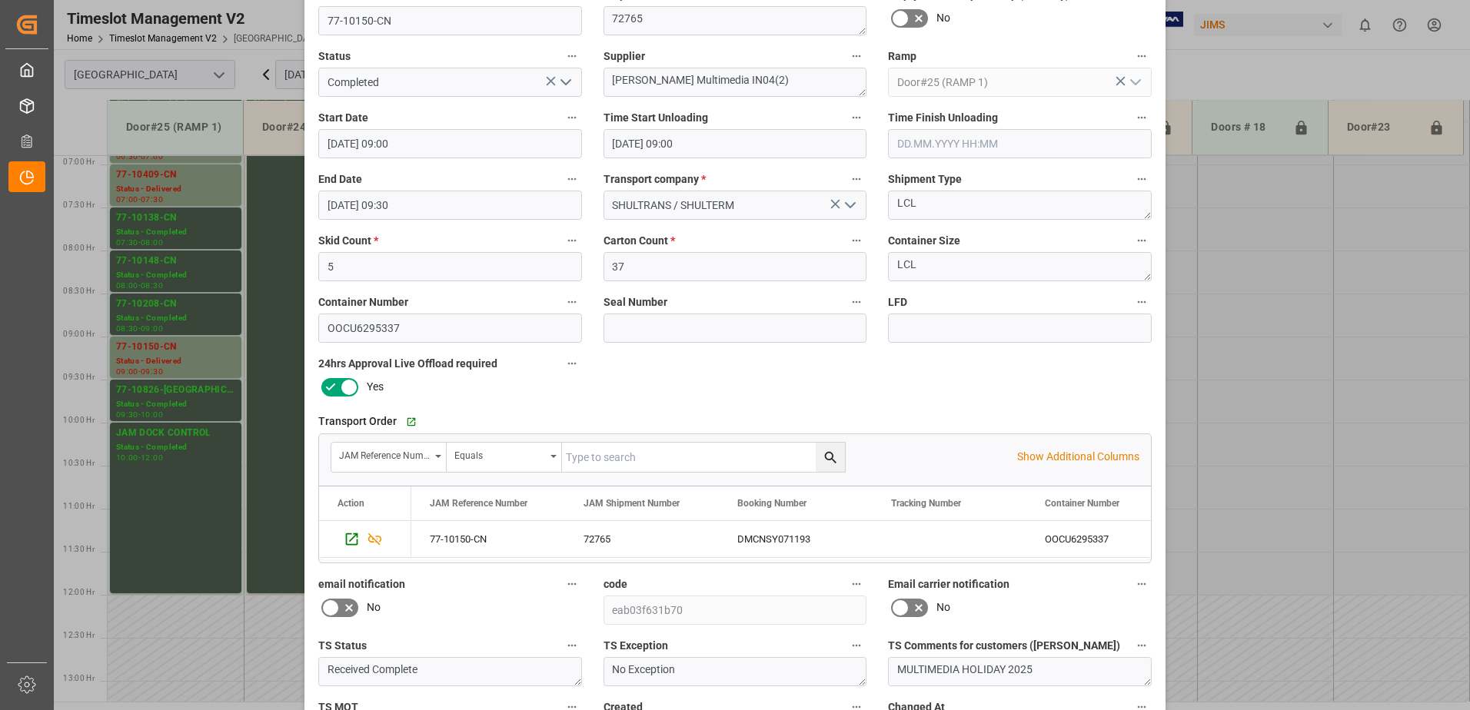
scroll to position [225, 0]
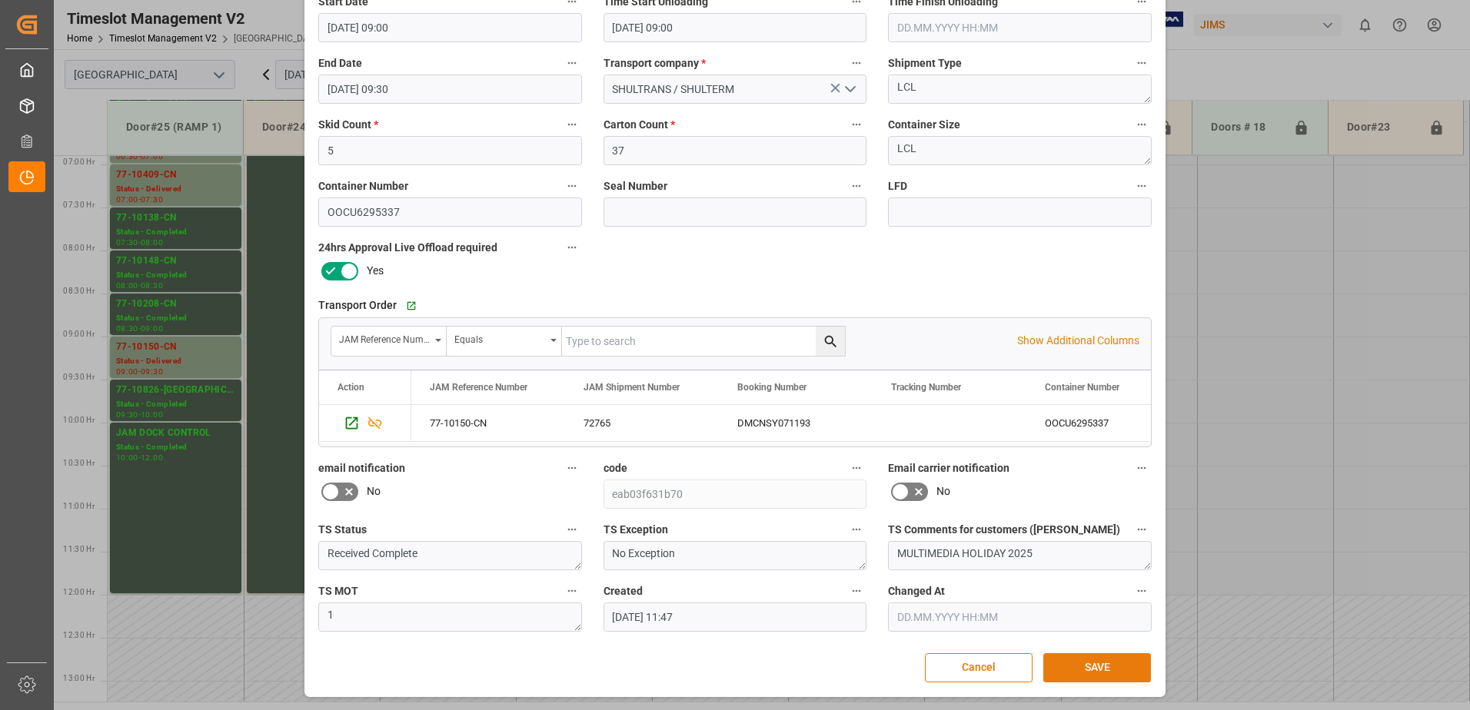
click at [1085, 665] on button "SAVE" at bounding box center [1097, 668] width 108 height 29
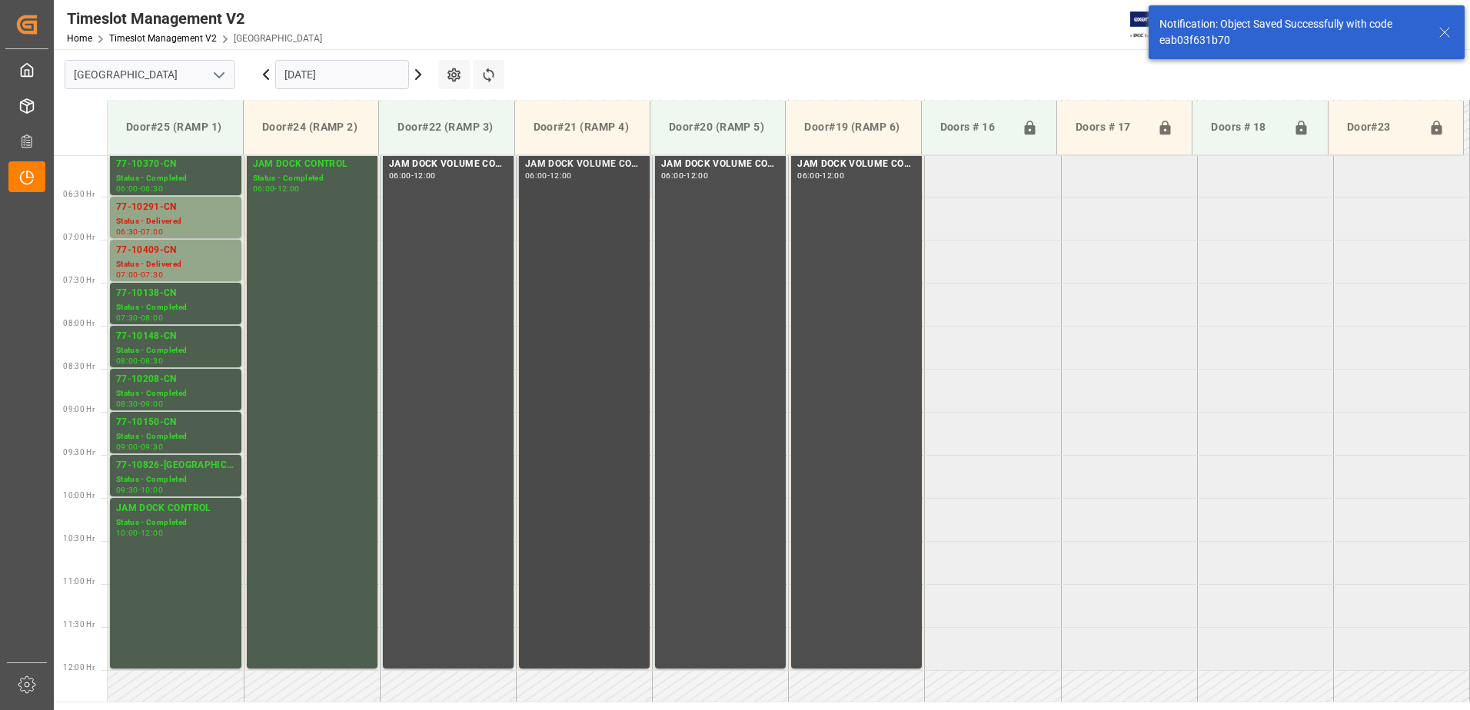
scroll to position [449, 0]
